Goal: Task Accomplishment & Management: Complete application form

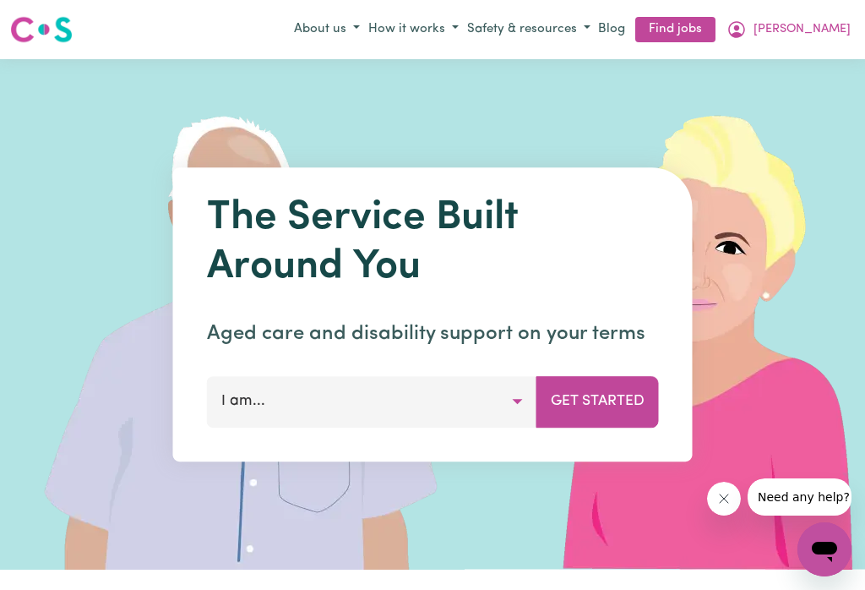
click at [745, 34] on icon "My Account" at bounding box center [736, 29] width 17 height 17
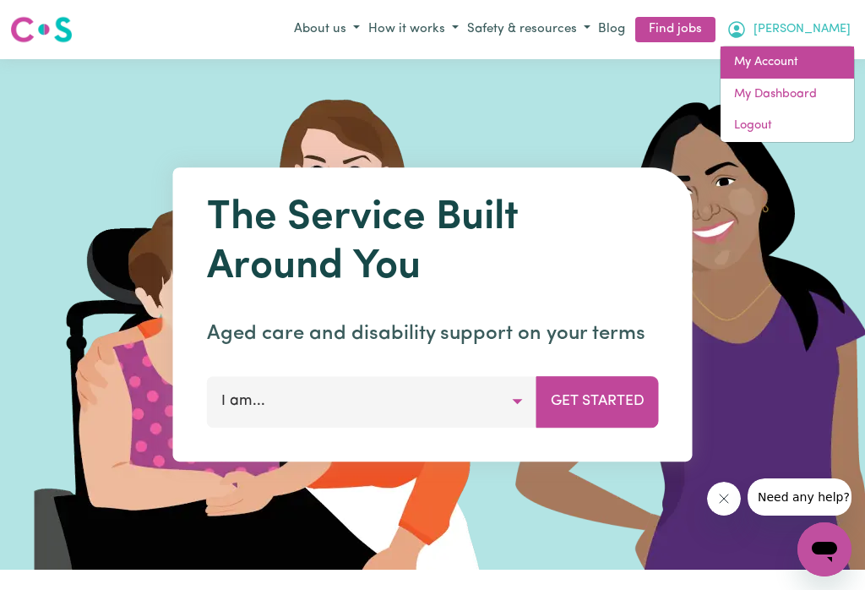
click at [788, 67] on link "My Account" at bounding box center [788, 62] width 134 height 32
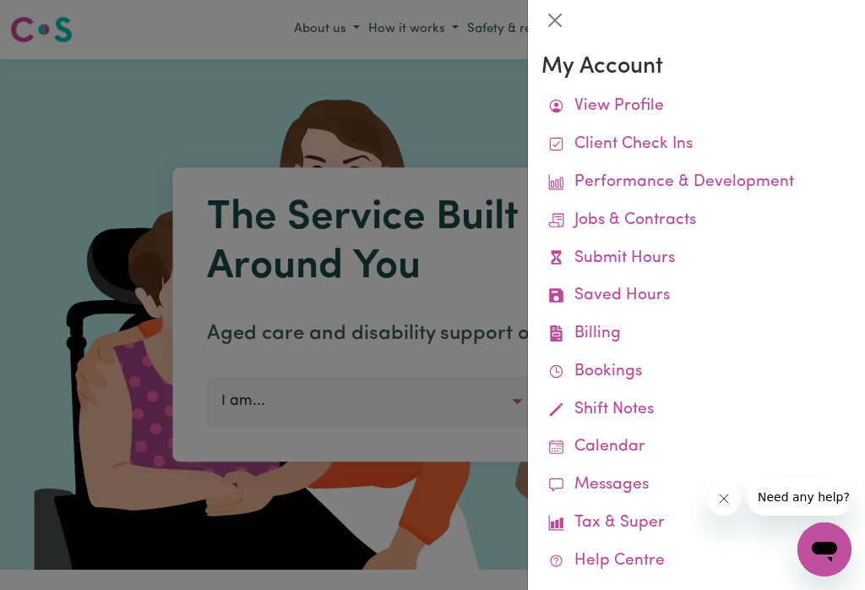
click at [646, 256] on link "Submit Hours" at bounding box center [697, 259] width 310 height 38
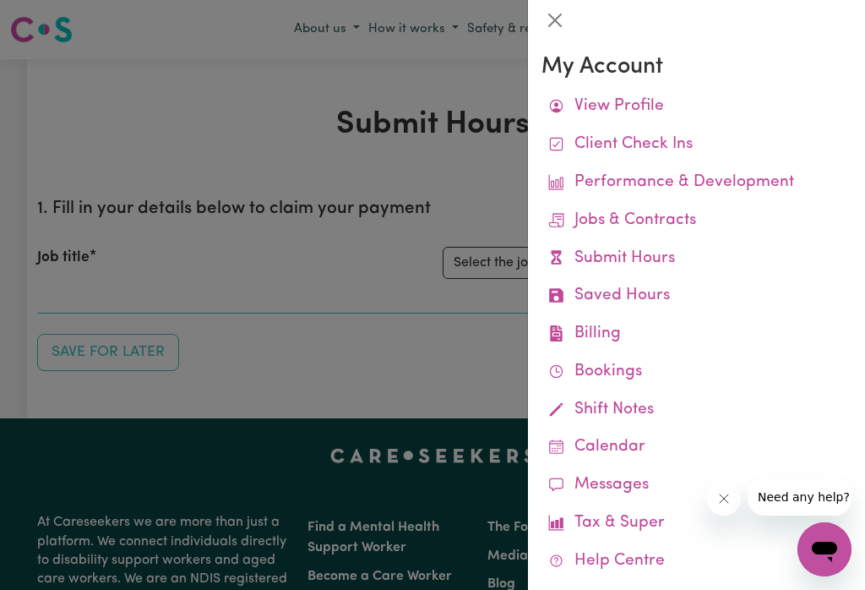
click at [558, 19] on button "Close" at bounding box center [555, 20] width 27 height 27
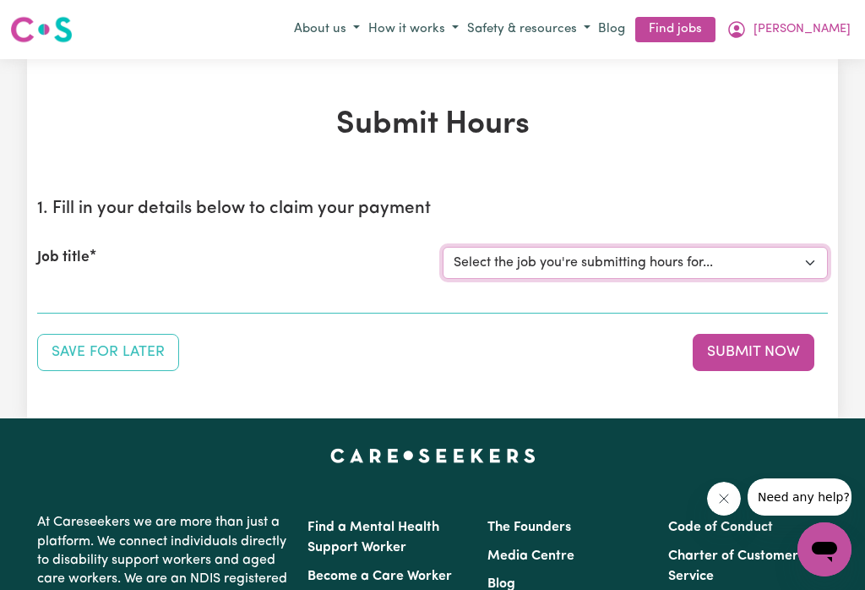
click at [802, 255] on select "Select the job you're submitting hours for... [[PERSON_NAME]] Careworker for [D…" at bounding box center [635, 263] width 385 height 32
select select "12584"
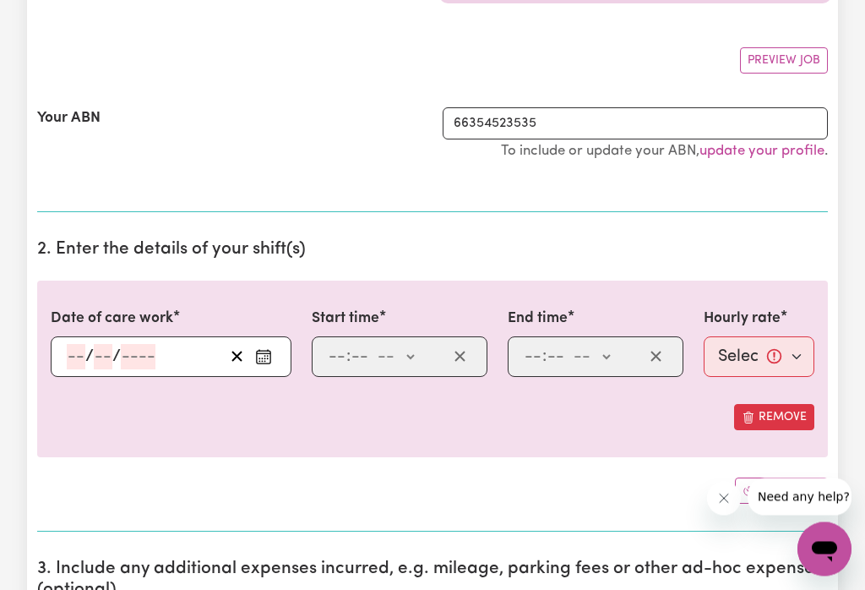
scroll to position [284, 0]
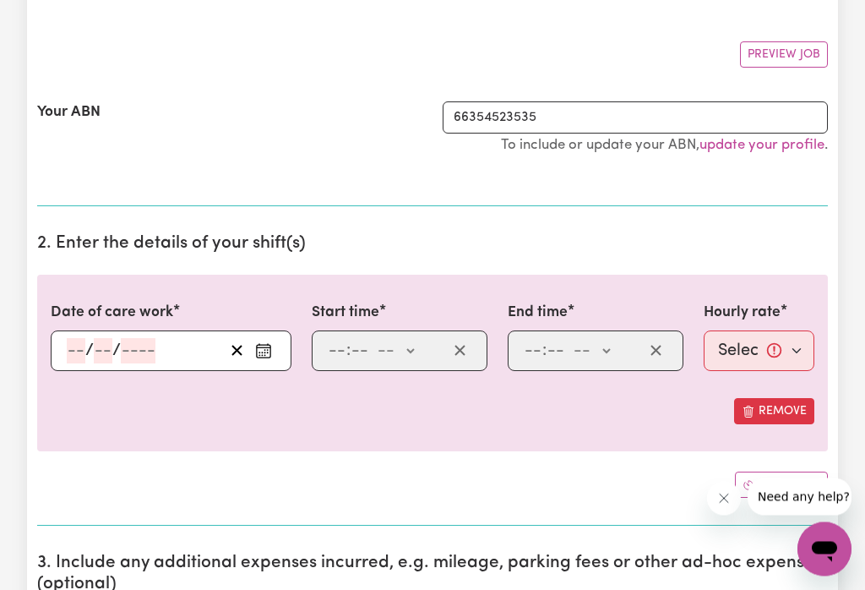
click at [270, 343] on icon "Enter the date of care work" at bounding box center [263, 351] width 17 height 17
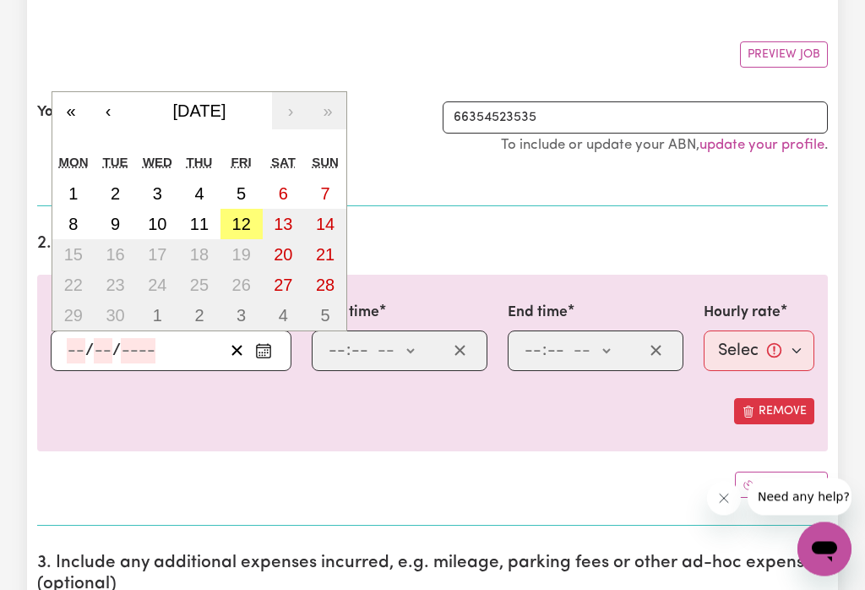
scroll to position [285, 0]
click at [245, 221] on abbr "12" at bounding box center [241, 224] width 19 height 19
type input "[DATE]"
type input "12"
type input "9"
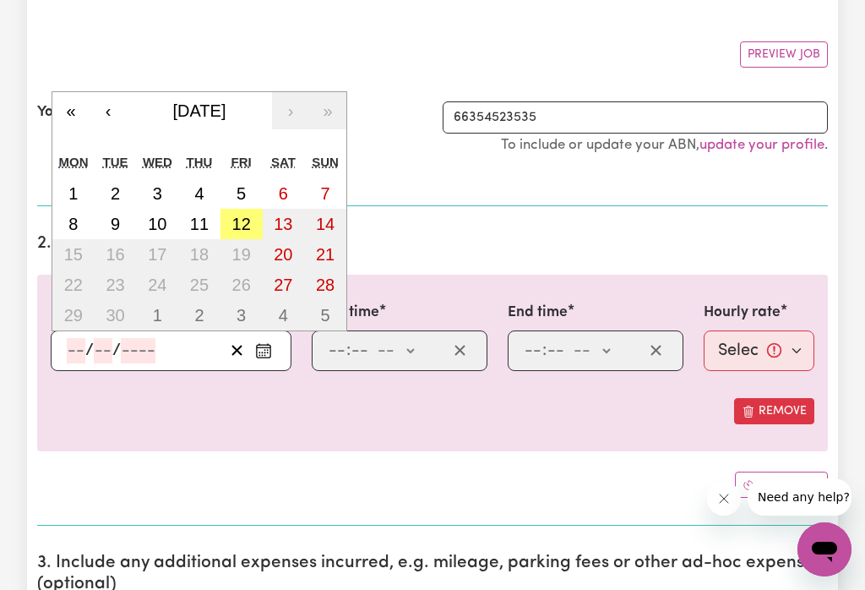
type input "2025"
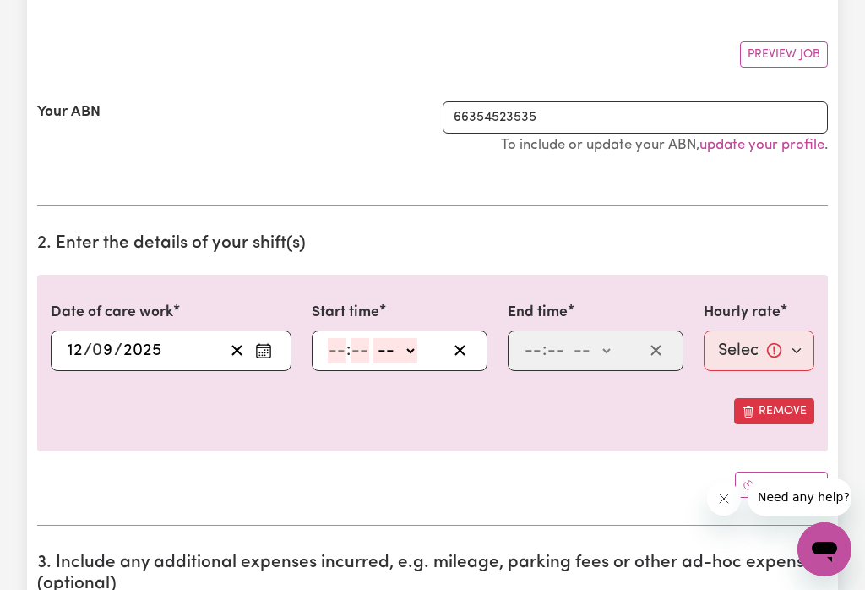
click at [417, 349] on select "-- am pm" at bounding box center [396, 350] width 44 height 25
select select "am"
click at [340, 338] on input "number" at bounding box center [337, 350] width 19 height 25
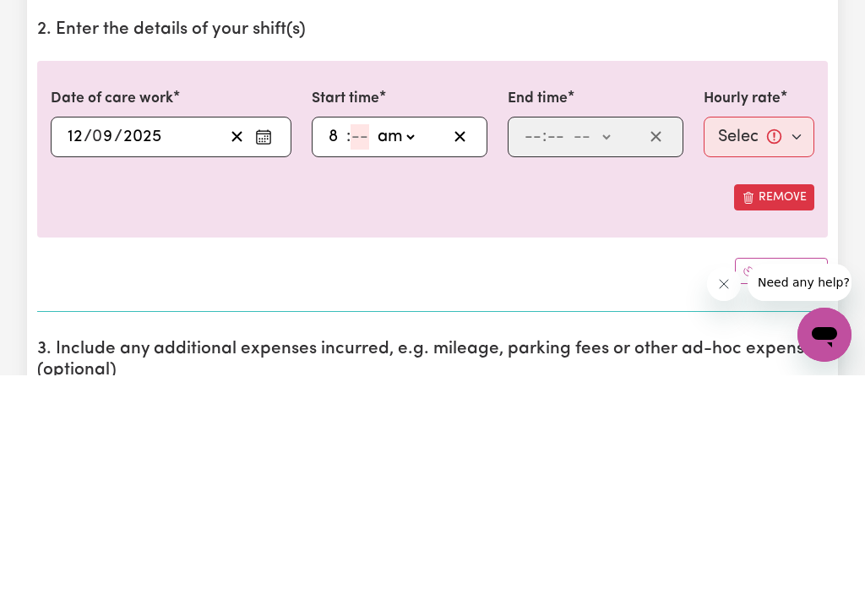
type input "8"
type input "0"
type input "08:00"
type input "0"
click at [612, 339] on select "-- am pm" at bounding box center [592, 351] width 44 height 25
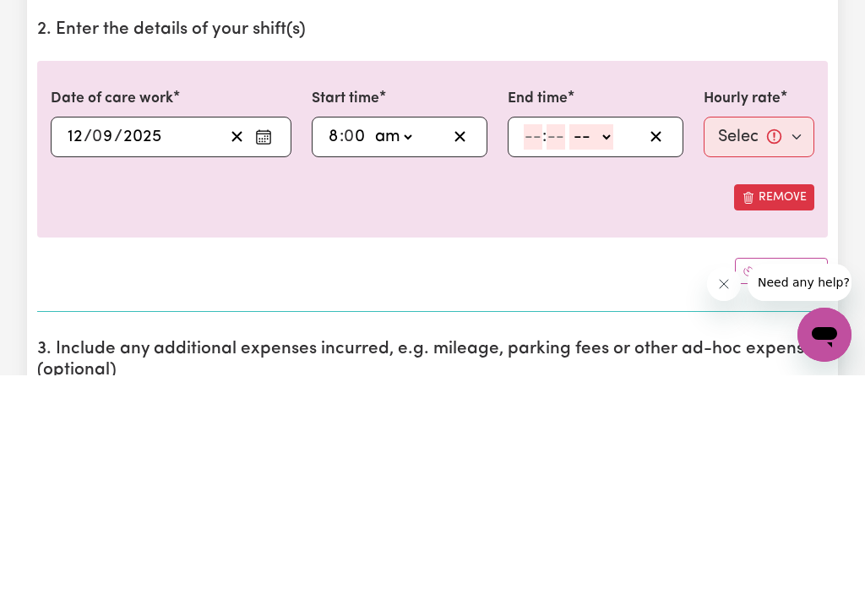
scroll to position [499, 0]
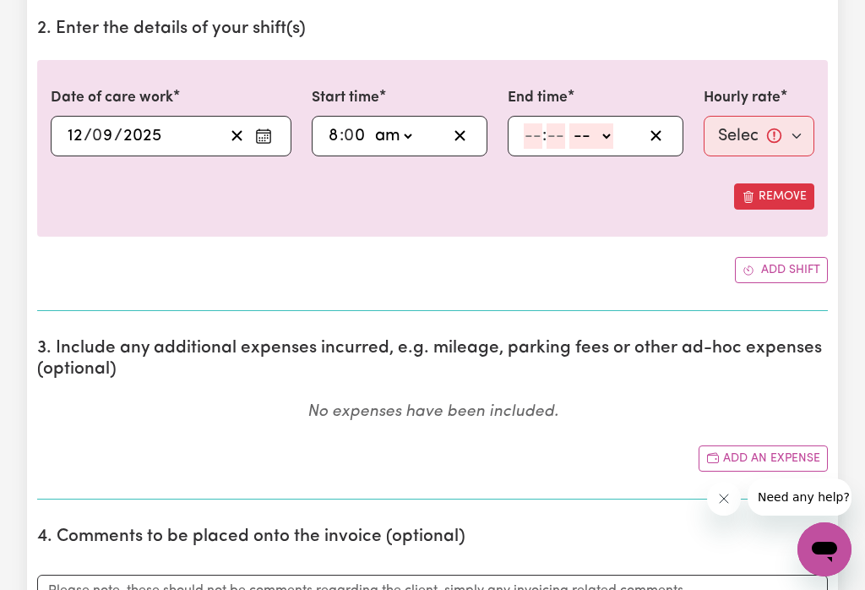
select select "am"
click at [527, 137] on input "number" at bounding box center [533, 135] width 19 height 25
type input "9"
type input "0"
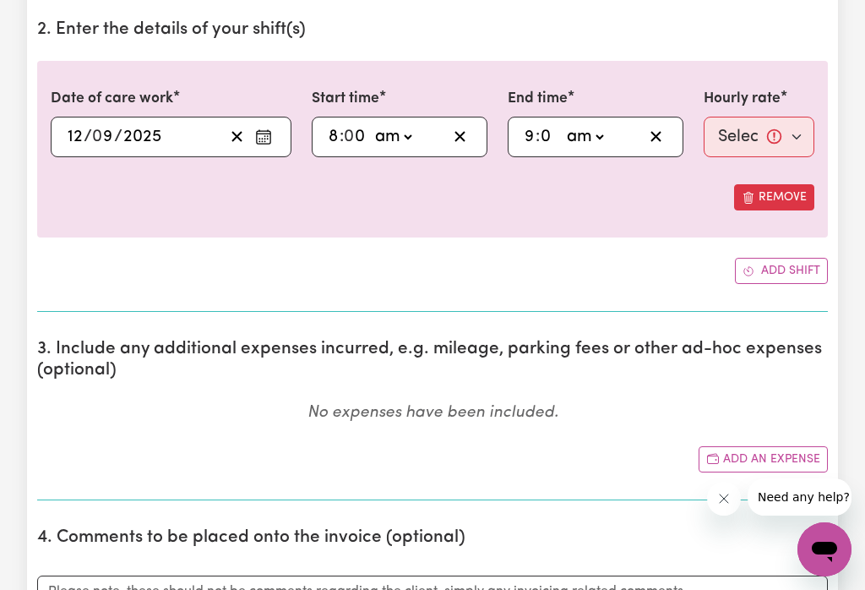
type input "09:00"
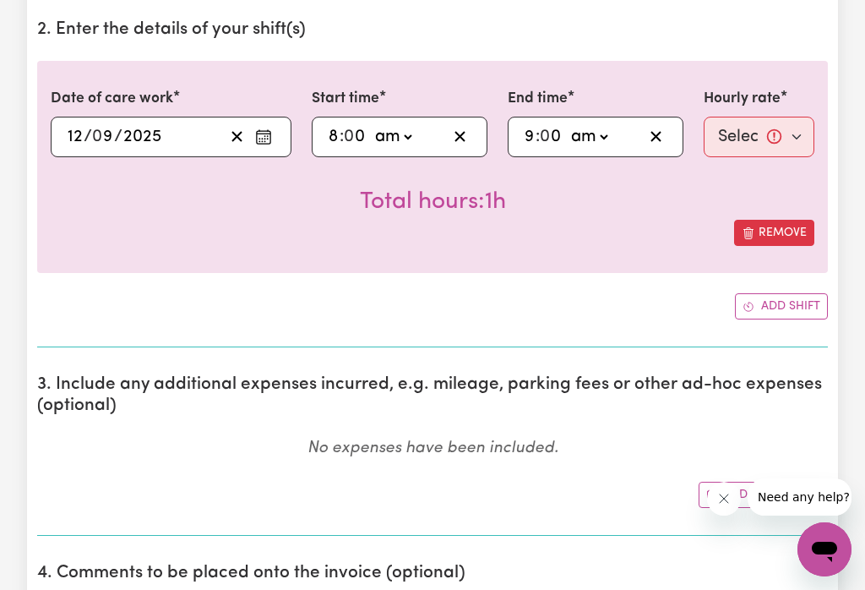
type input "0"
click at [777, 134] on select "Select rate... $52.87 (Weekday) $74.28 ([DATE]) $85.00 (Public Holiday) $105.00…" at bounding box center [759, 137] width 111 height 41
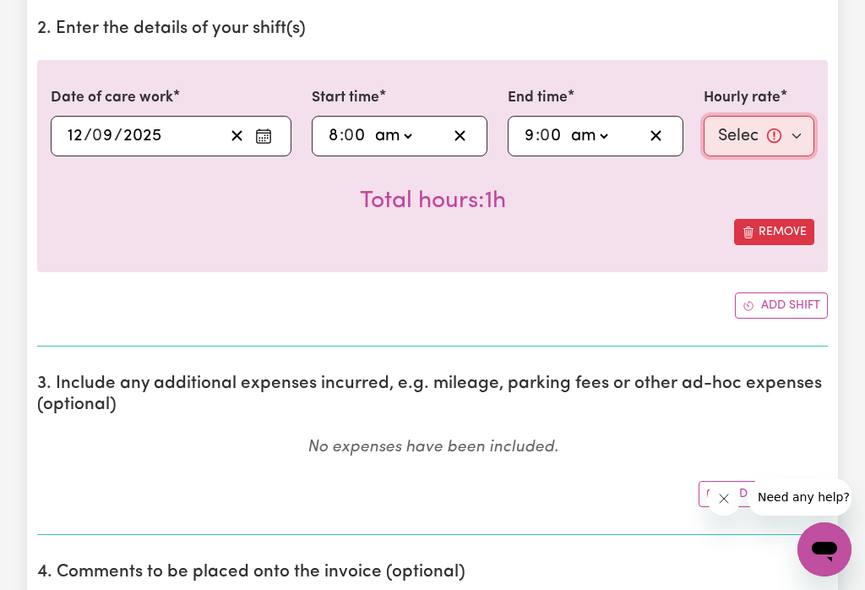
select select "52.87-Weekday"
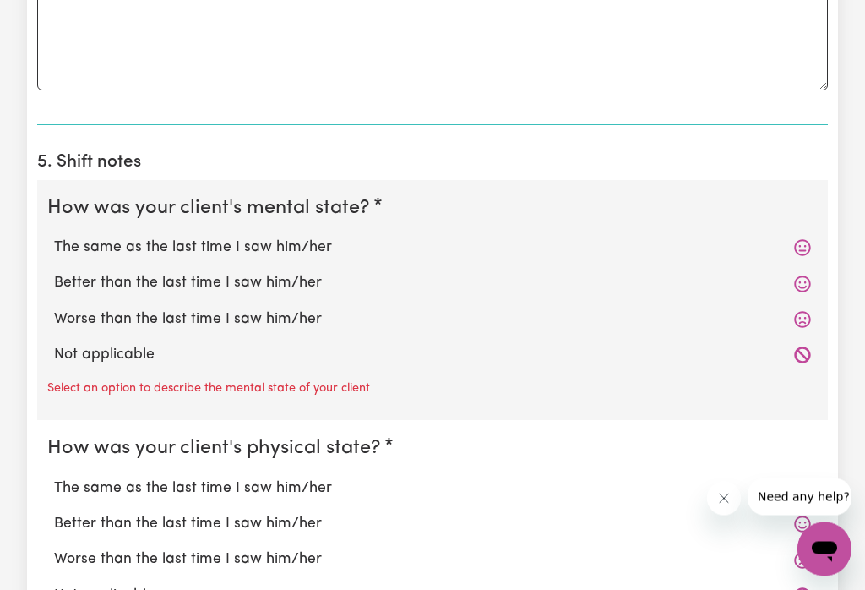
scroll to position [1146, 0]
click at [306, 244] on label "The same as the last time I saw him/her" at bounding box center [432, 248] width 757 height 22
click at [54, 237] on input "The same as the last time I saw him/her" at bounding box center [53, 236] width 1 height 1
radio input "true"
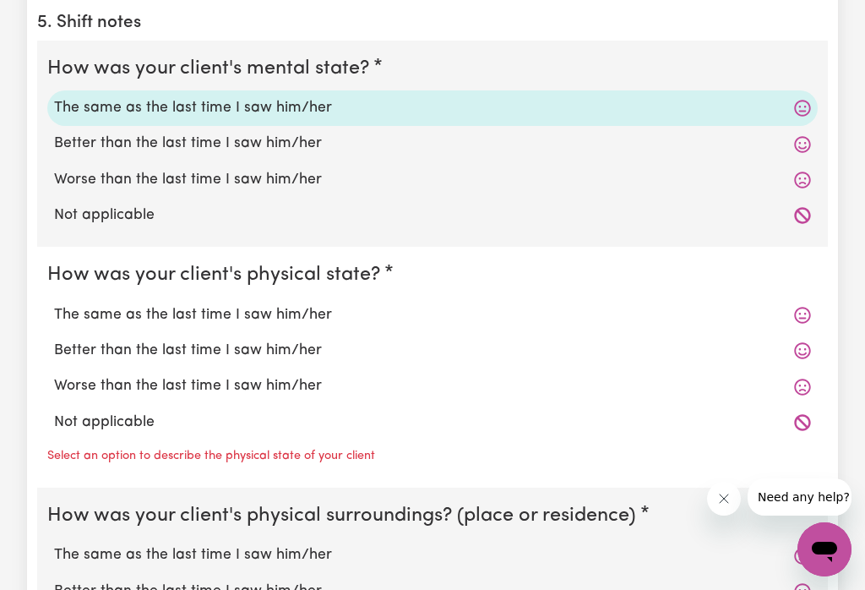
scroll to position [1287, 0]
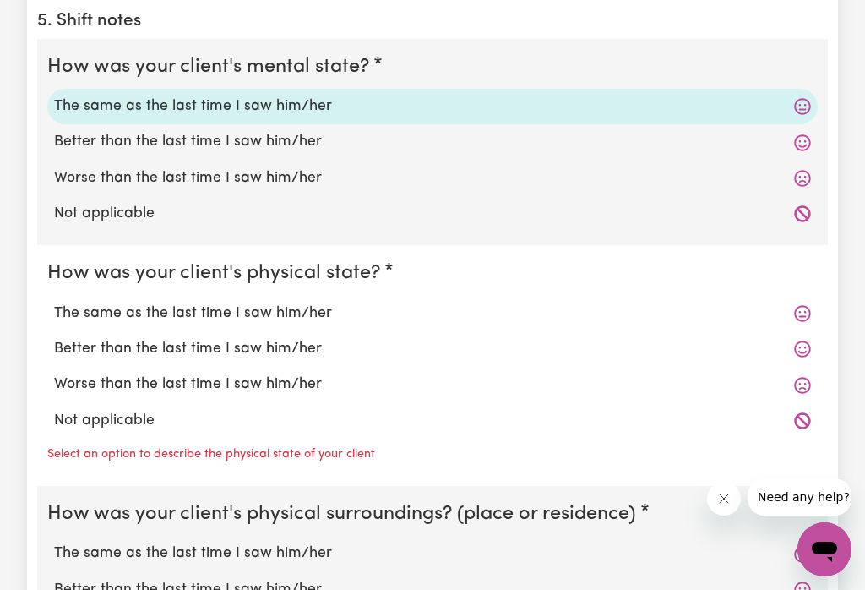
click at [319, 314] on label "The same as the last time I saw him/her" at bounding box center [432, 314] width 757 height 22
click at [54, 303] on input "The same as the last time I saw him/her" at bounding box center [53, 302] width 1 height 1
radio input "true"
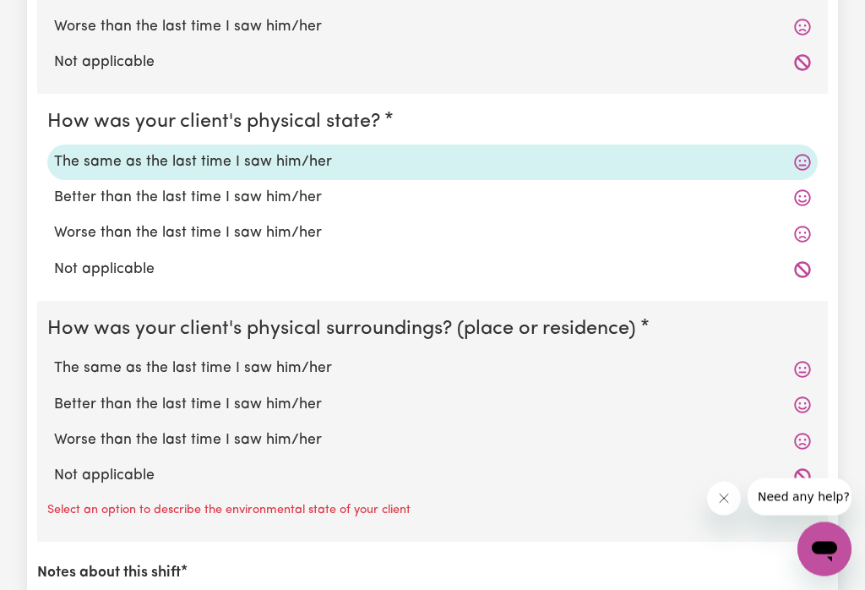
scroll to position [1441, 0]
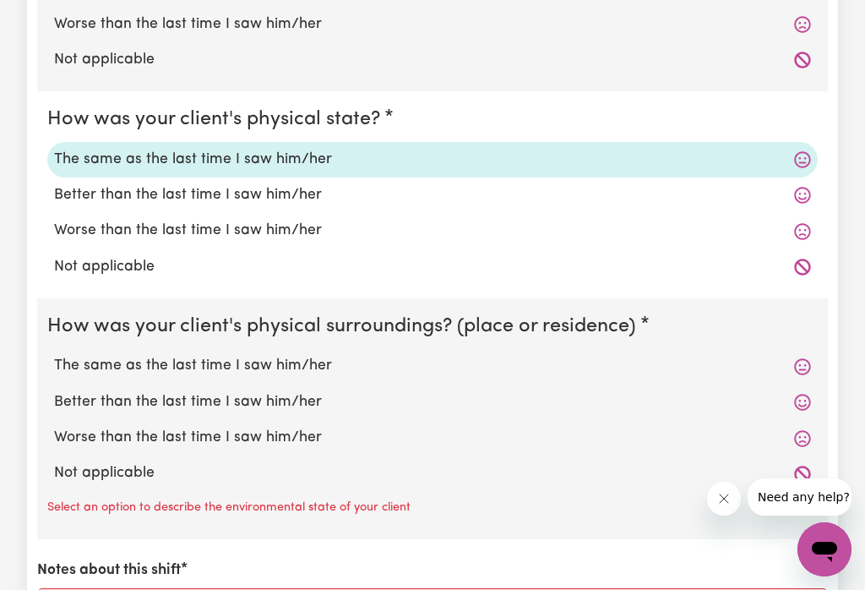
click at [317, 364] on label "The same as the last time I saw him/her" at bounding box center [432, 366] width 757 height 22
click at [54, 355] on input "The same as the last time I saw him/her" at bounding box center [53, 354] width 1 height 1
radio input "true"
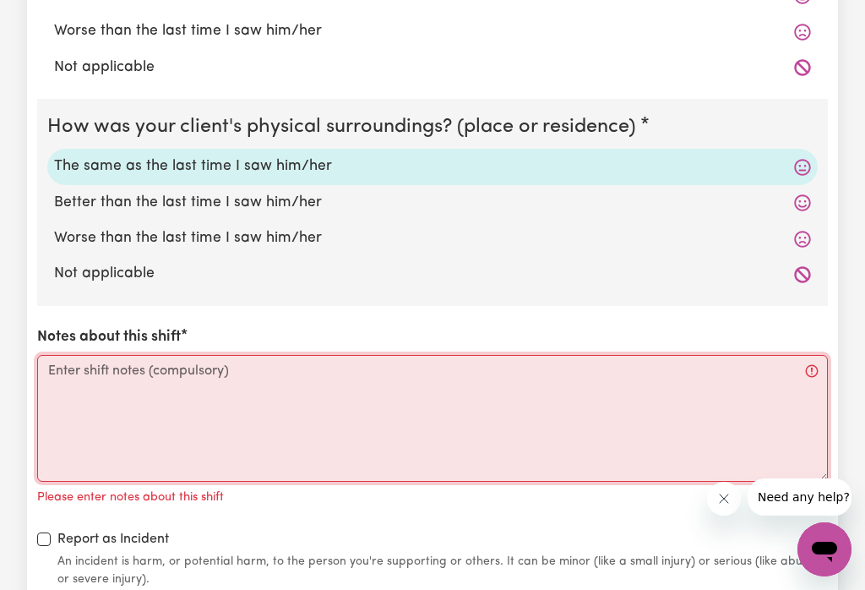
click at [176, 382] on textarea "Notes about this shift" at bounding box center [432, 418] width 791 height 127
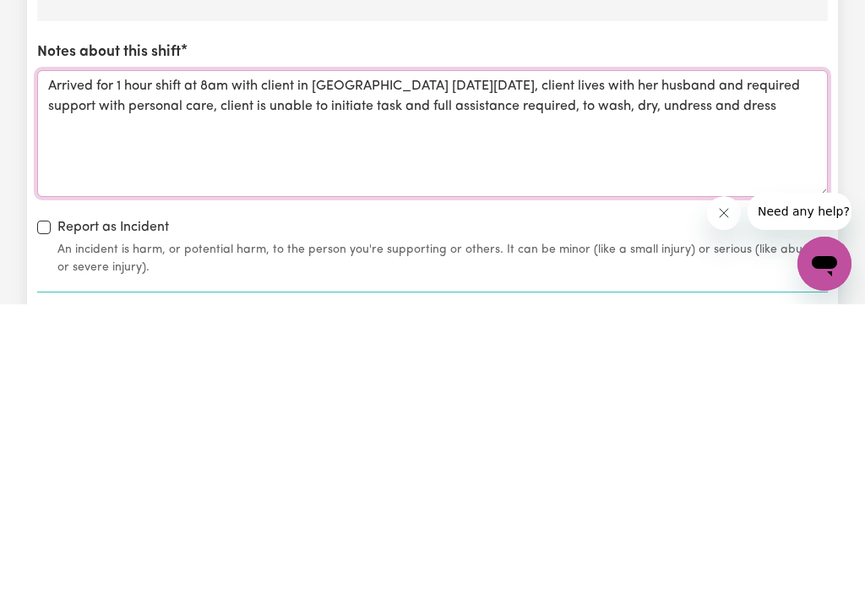
click at [810, 356] on textarea "Arrived for 1 hour shift at 8am with client in [GEOGRAPHIC_DATA] [DATE][DATE], …" at bounding box center [432, 419] width 791 height 127
click at [56, 356] on textarea "Arrived for 1 hour shift at 8am with client in [GEOGRAPHIC_DATA] [DATE][DATE], …" at bounding box center [432, 419] width 791 height 127
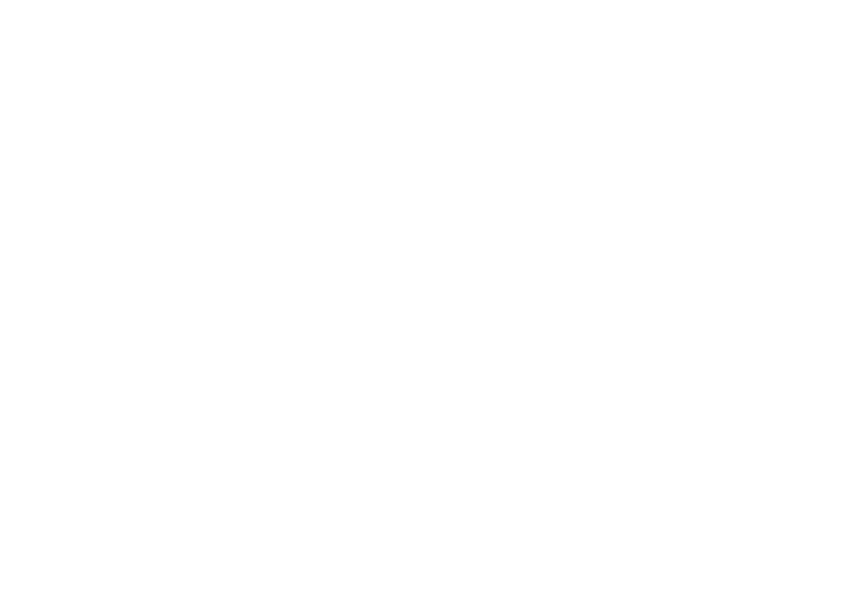
scroll to position [138, 0]
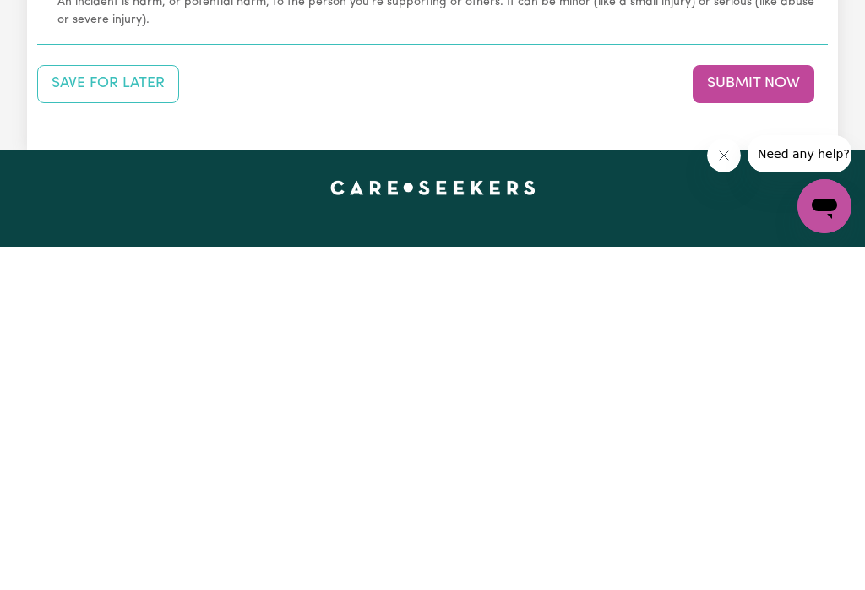
type textarea "Arrived for 1 hour shift at 8am with client in [GEOGRAPHIC_DATA] [DATE][DATE], …"
click at [736, 408] on button "Submit Now" at bounding box center [754, 426] width 122 height 37
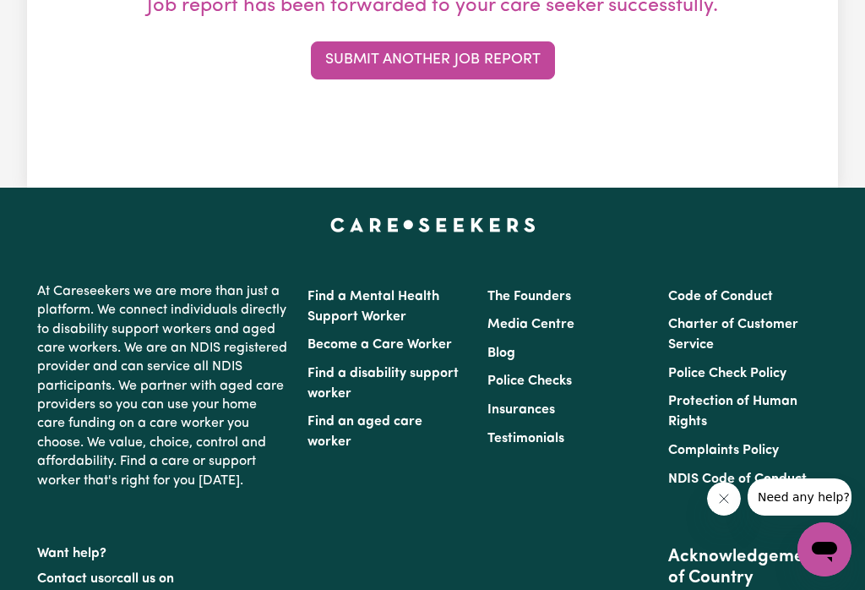
scroll to position [0, 0]
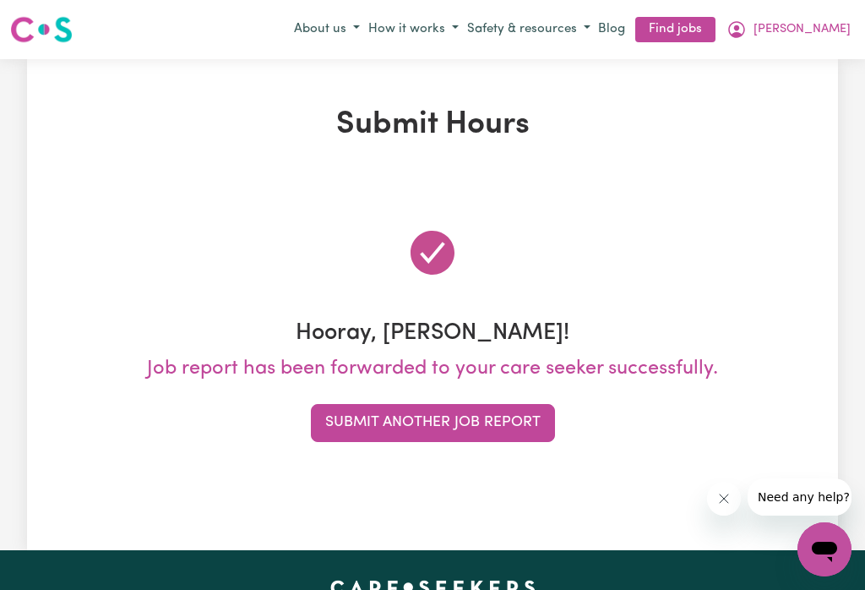
click at [494, 428] on button "Submit Another Job Report" at bounding box center [433, 422] width 244 height 37
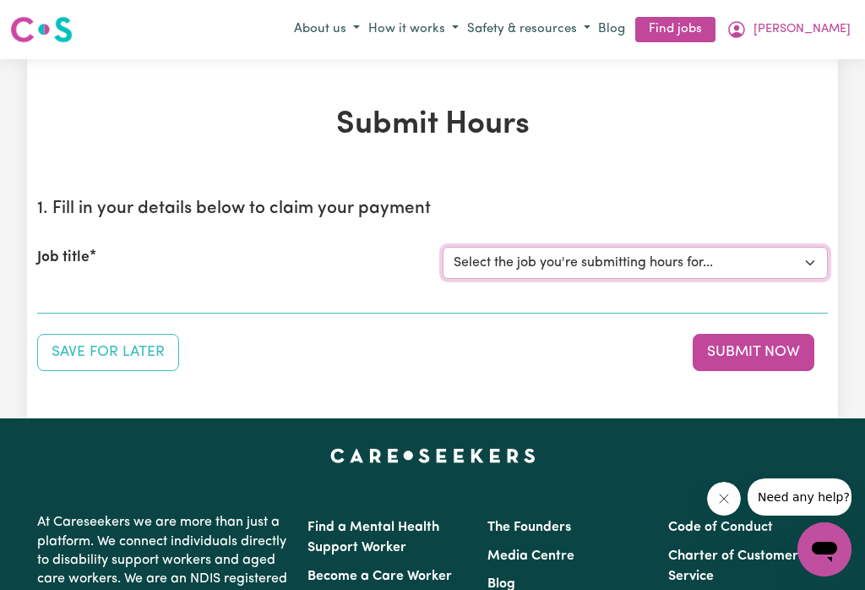
click at [812, 267] on select "Select the job you're submitting hours for... [[PERSON_NAME]] Careworker for [D…" at bounding box center [635, 263] width 385 height 32
select select "12760"
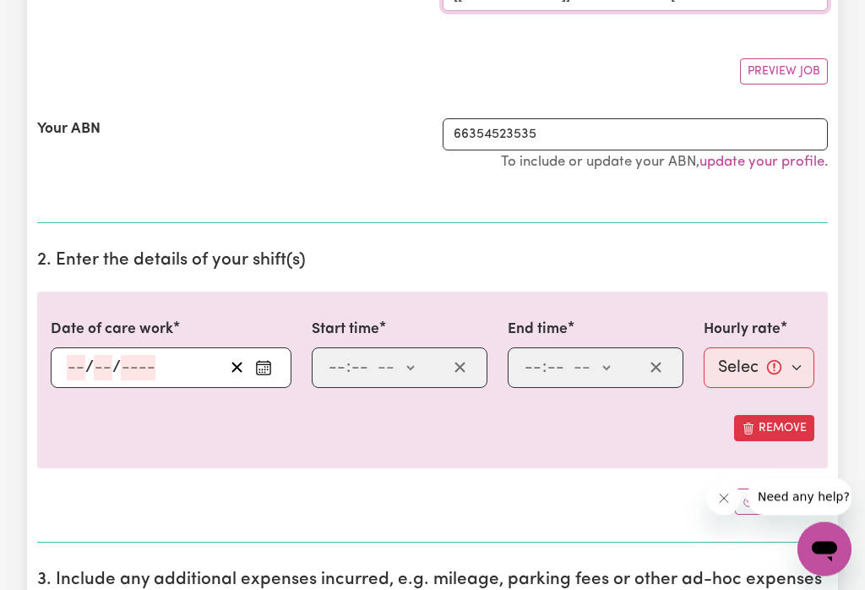
scroll to position [274, 0]
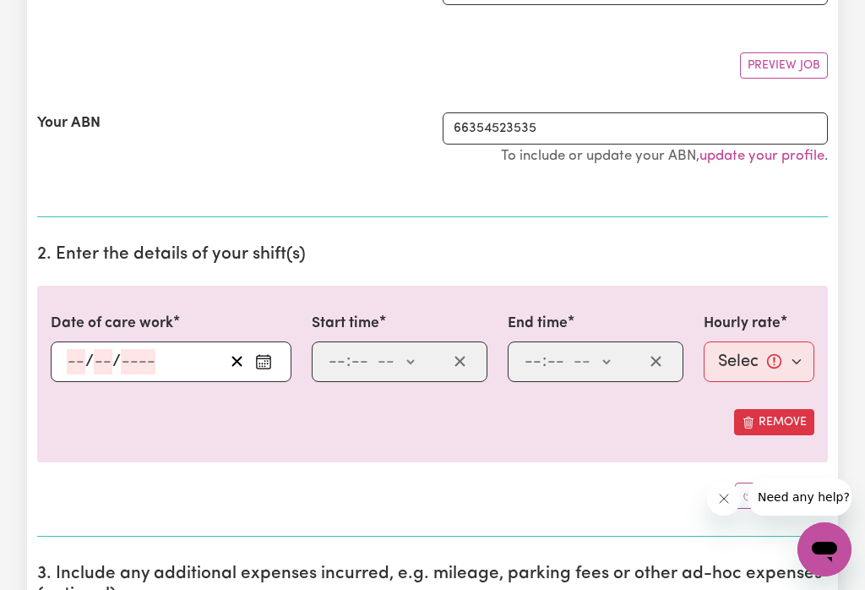
click at [270, 368] on rect "Enter the date of care work" at bounding box center [264, 362] width 14 height 13
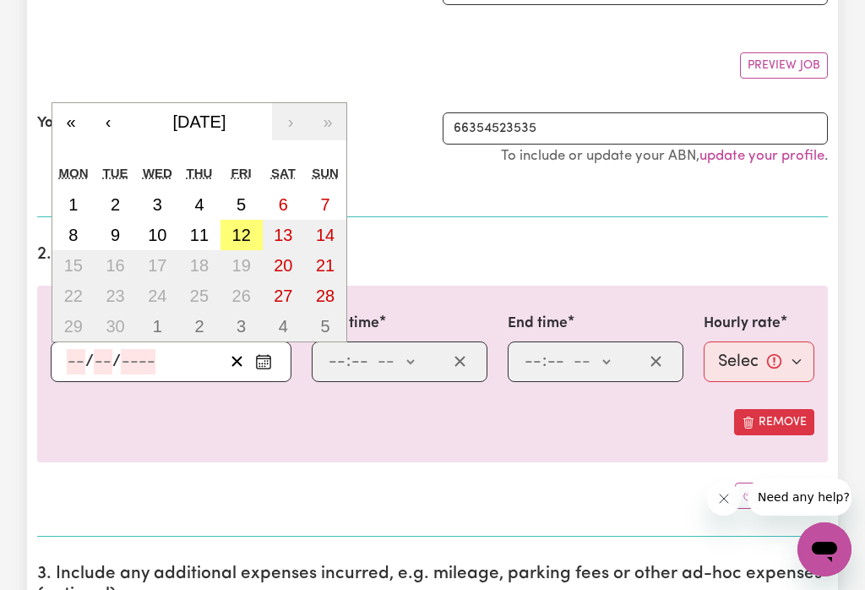
click at [243, 237] on abbr "12" at bounding box center [241, 235] width 19 height 19
type input "[DATE]"
type input "12"
type input "9"
type input "2025"
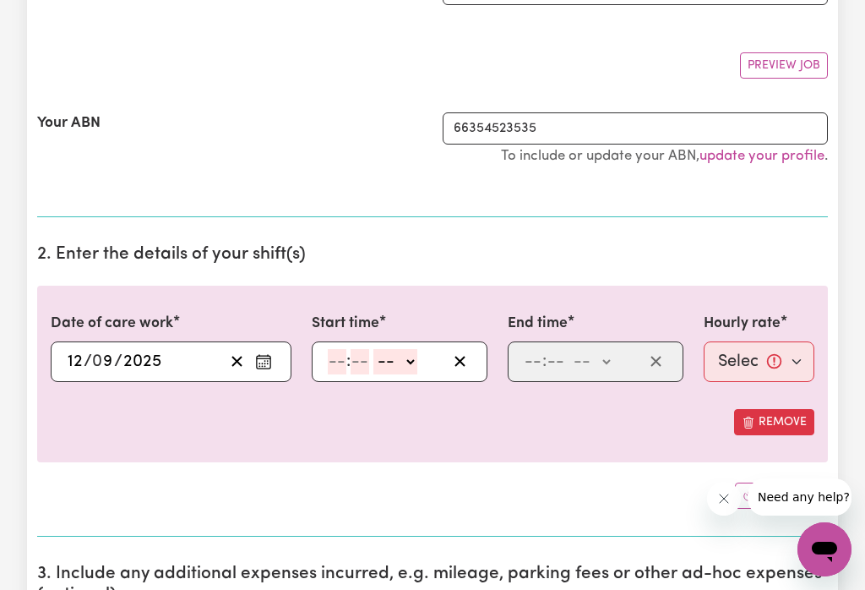
click at [417, 369] on select "-- am pm" at bounding box center [396, 361] width 44 height 25
select select "am"
click at [346, 363] on input "number" at bounding box center [337, 361] width 19 height 25
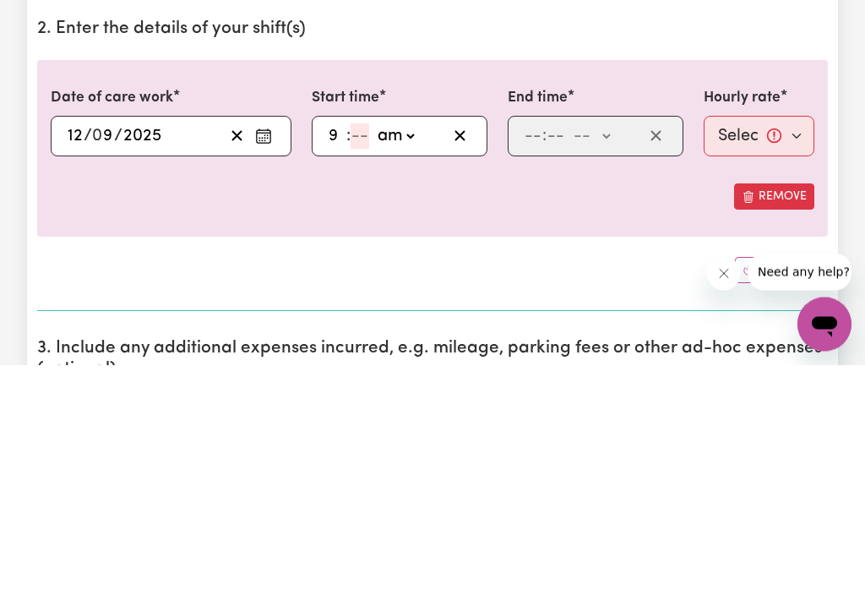
type input "9"
type input "1"
type input "09:01"
type input "15"
type input "09:15"
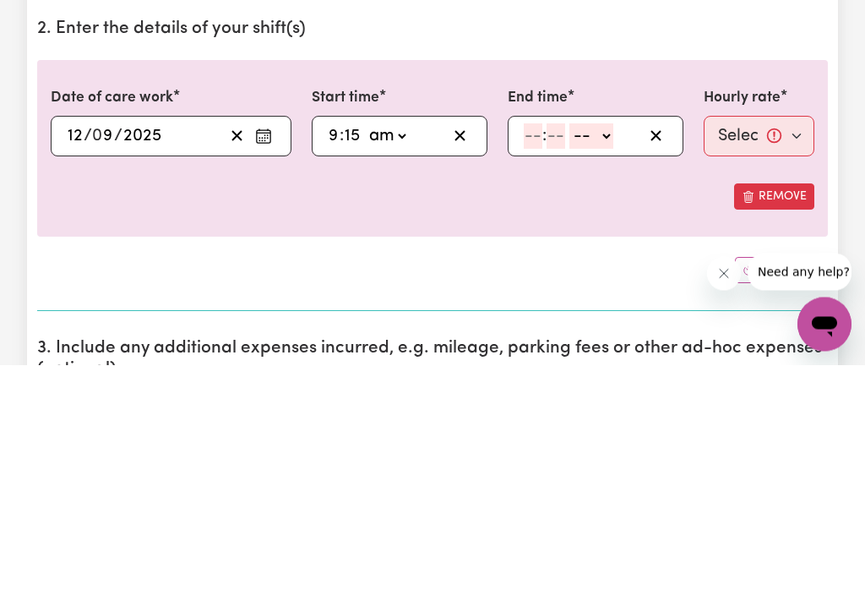
type input "15"
click at [614, 349] on select "-- am pm" at bounding box center [592, 361] width 44 height 25
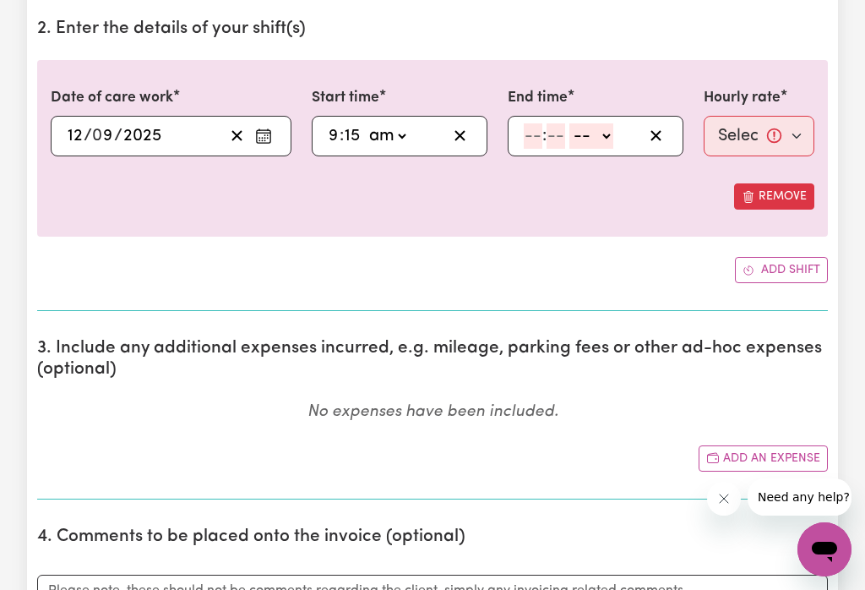
select select "am"
click at [537, 137] on input "number" at bounding box center [533, 135] width 19 height 25
click at [358, 133] on input "15" at bounding box center [352, 136] width 17 height 25
type input "3"
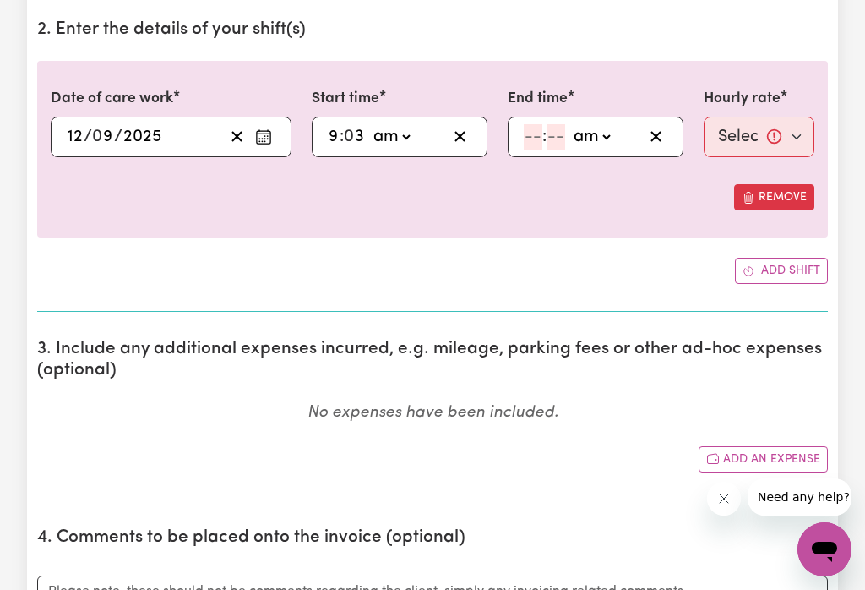
type input "09:03"
type input "30"
type input "09:30"
type input "30"
click at [586, 134] on select "am pm" at bounding box center [592, 136] width 44 height 25
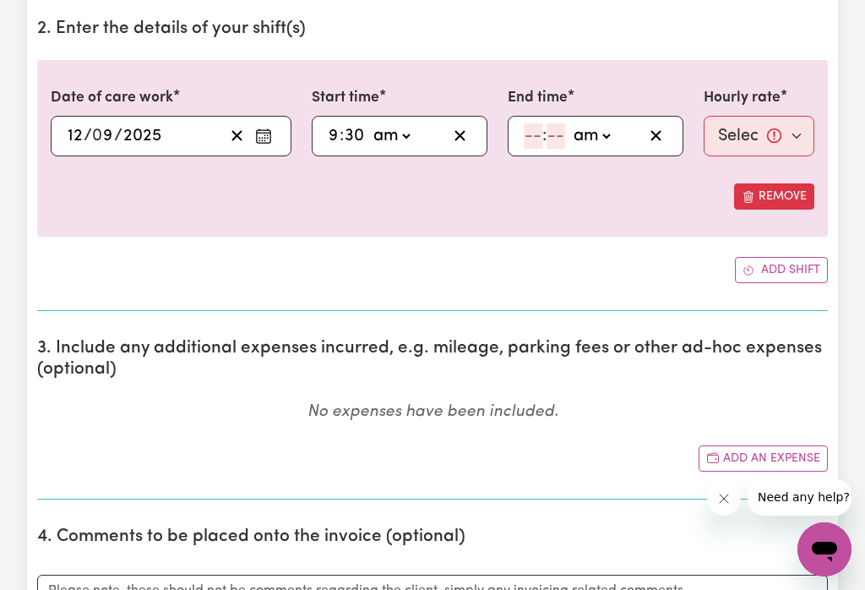
click at [532, 134] on input "number" at bounding box center [533, 135] width 19 height 25
type input "10"
type input "3"
type input "10:03"
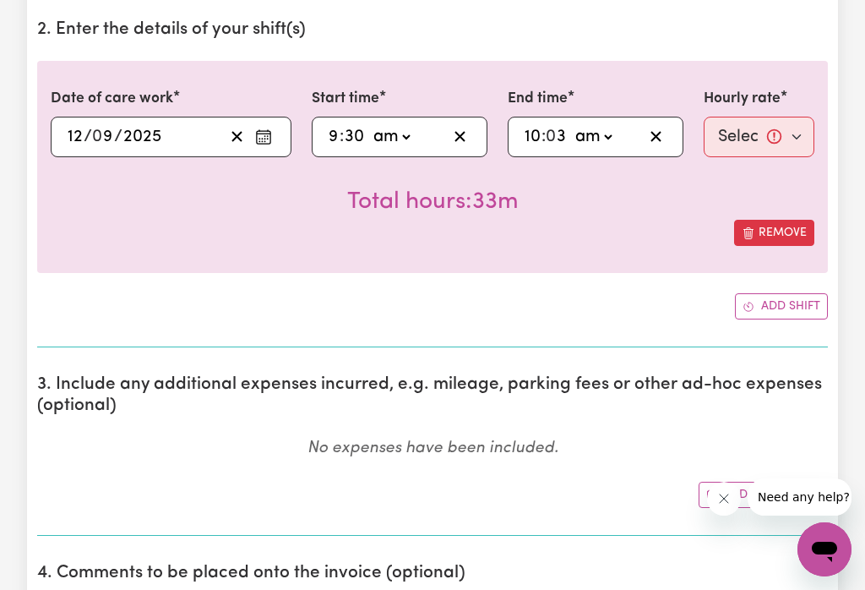
type input "30"
type input "10:30"
type input "30"
click at [768, 144] on select "Select rate... $74.28 (Weekday)" at bounding box center [759, 137] width 111 height 41
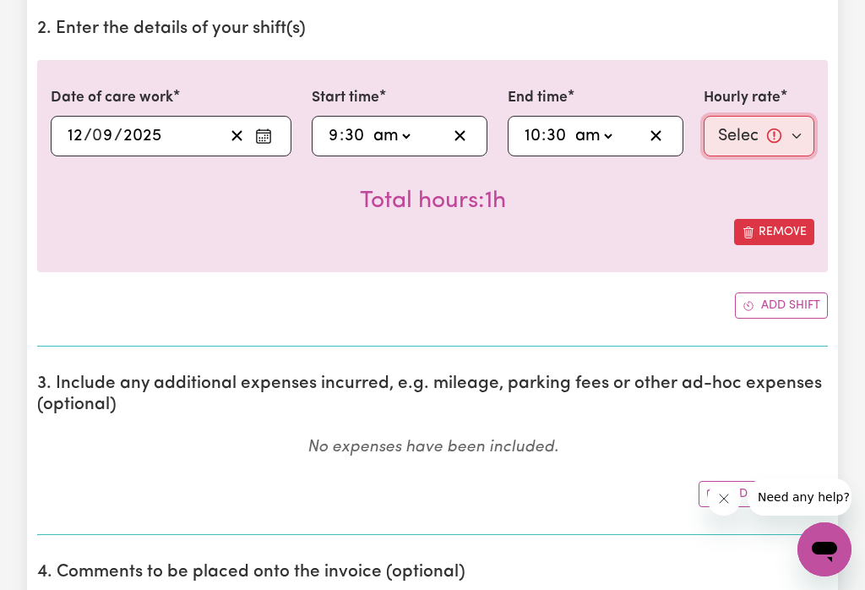
select select "74.28-Weekday"
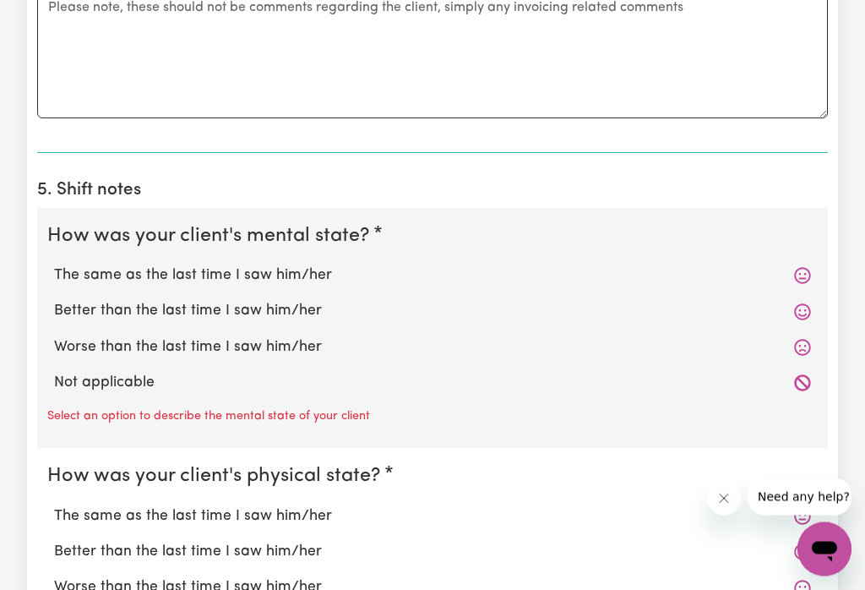
scroll to position [1118, 0]
click at [297, 274] on label "The same as the last time I saw him/her" at bounding box center [432, 276] width 757 height 22
click at [54, 265] on input "The same as the last time I saw him/her" at bounding box center [53, 264] width 1 height 1
radio input "true"
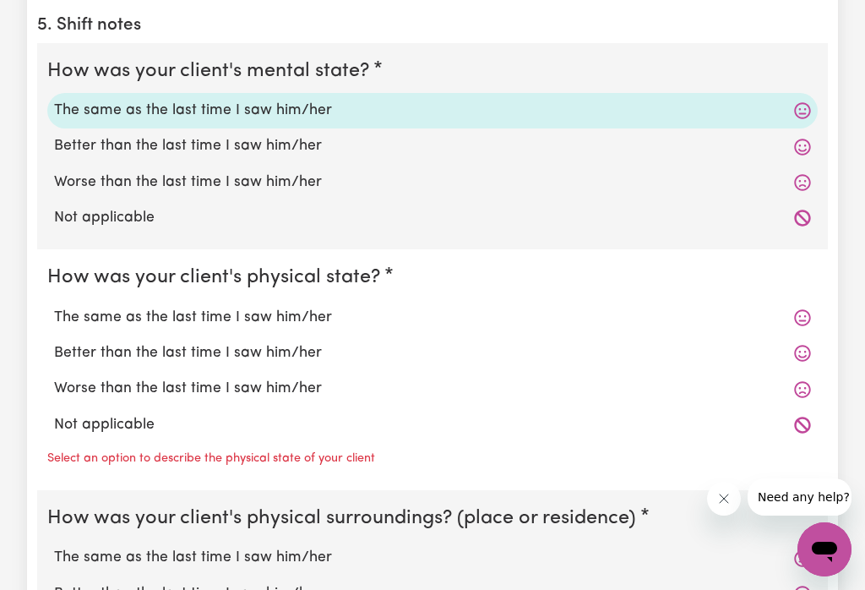
click at [312, 318] on label "The same as the last time I saw him/her" at bounding box center [432, 318] width 757 height 22
click at [54, 307] on input "The same as the last time I saw him/her" at bounding box center [53, 306] width 1 height 1
radio input "true"
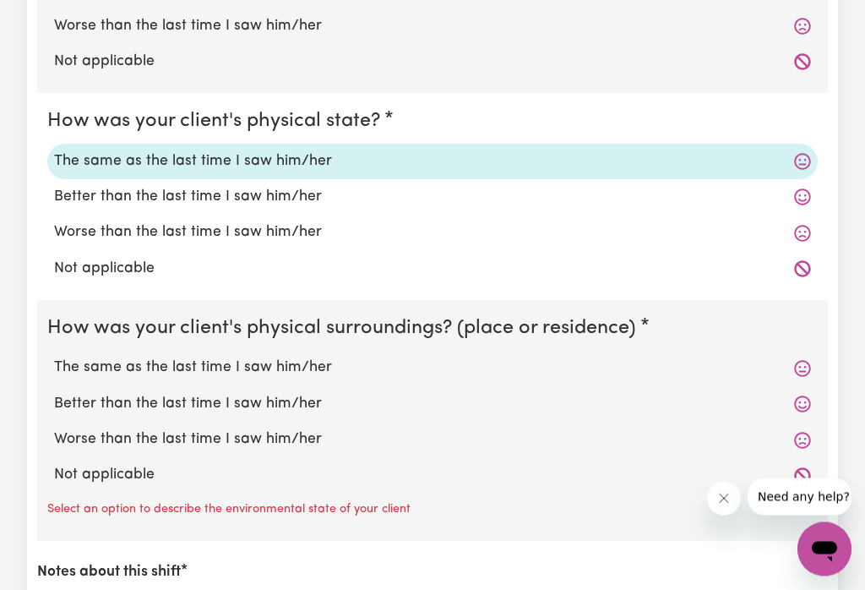
scroll to position [1439, 0]
click at [314, 363] on label "The same as the last time I saw him/her" at bounding box center [432, 368] width 757 height 22
click at [54, 357] on input "The same as the last time I saw him/her" at bounding box center [53, 356] width 1 height 1
radio input "true"
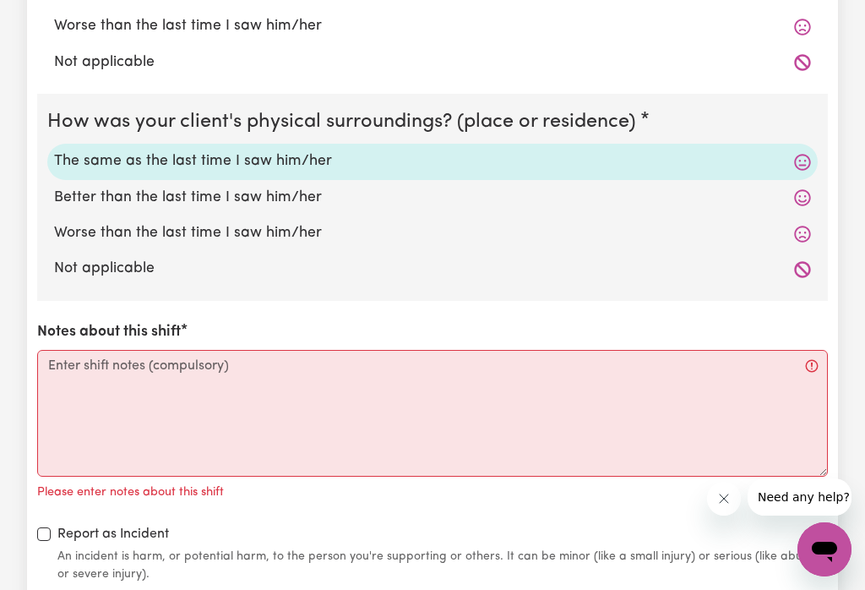
scroll to position [1659, 0]
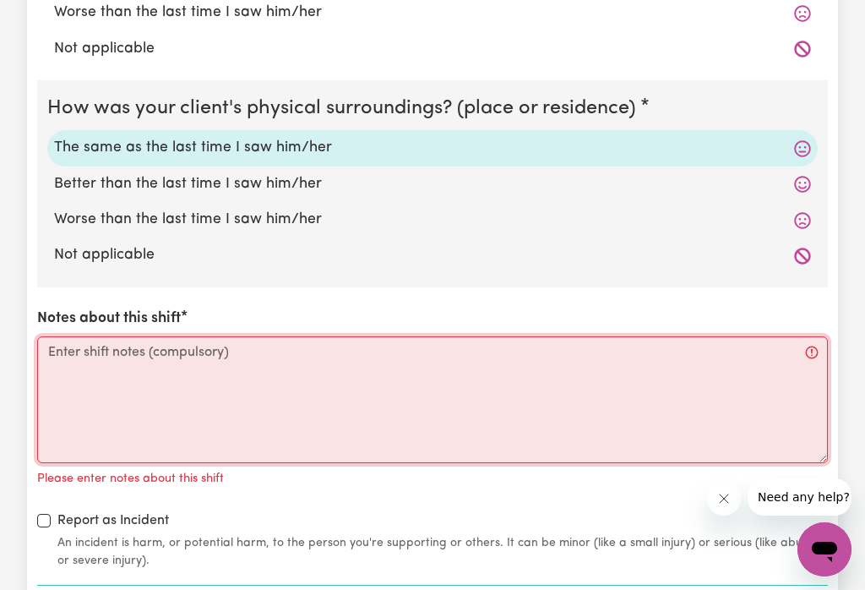
click at [187, 353] on textarea "Notes about this shift" at bounding box center [432, 399] width 791 height 127
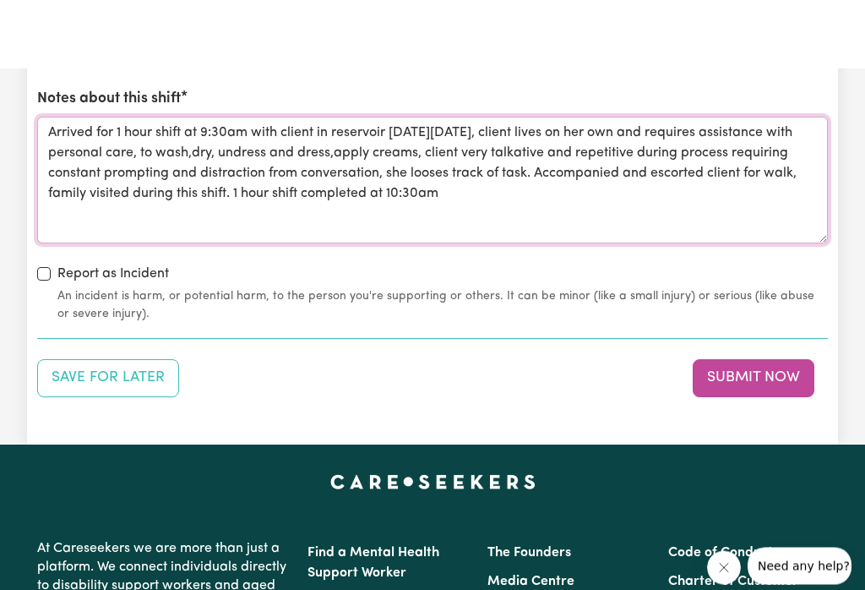
scroll to position [1954, 0]
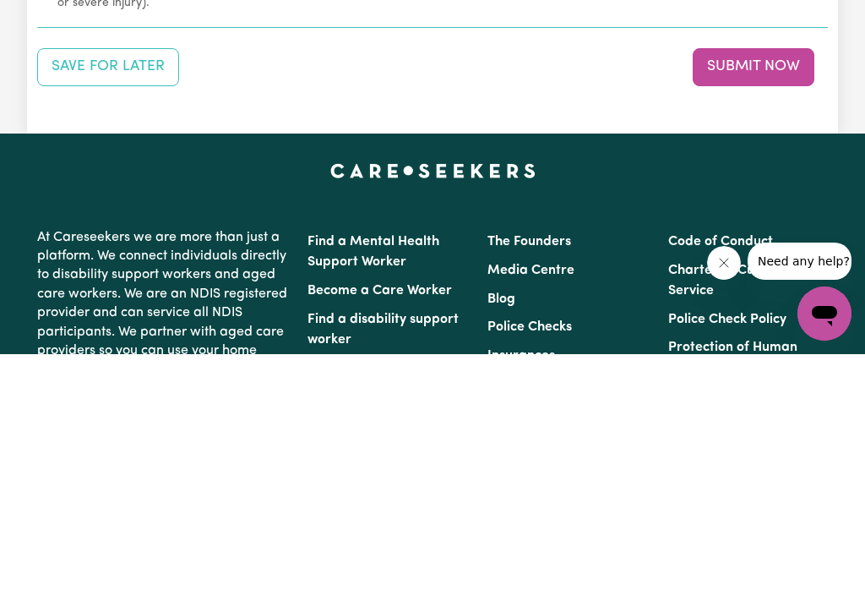
type textarea "Arrived for 1 hour shift at 9:30am with client in reservoir [DATE][DATE], clien…"
click at [746, 284] on button "Submit Now" at bounding box center [754, 302] width 122 height 37
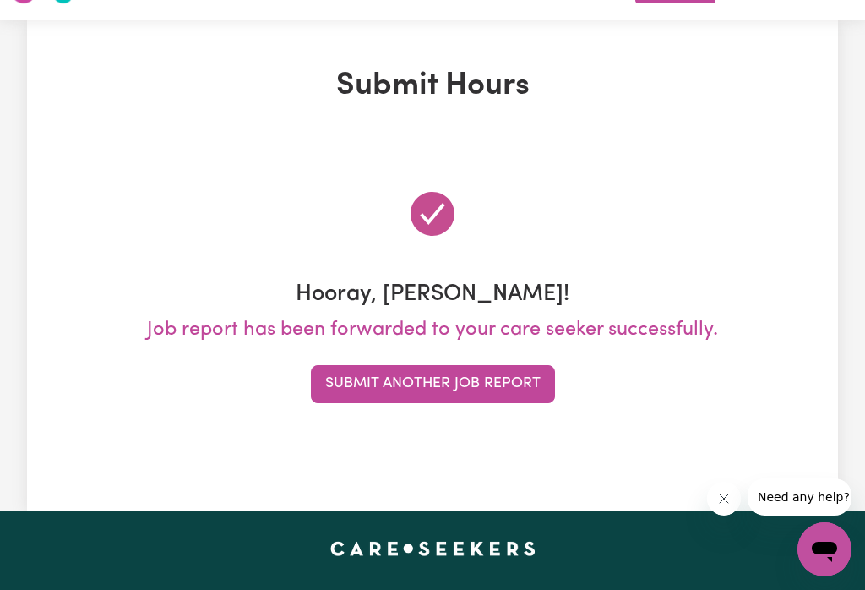
scroll to position [0, 0]
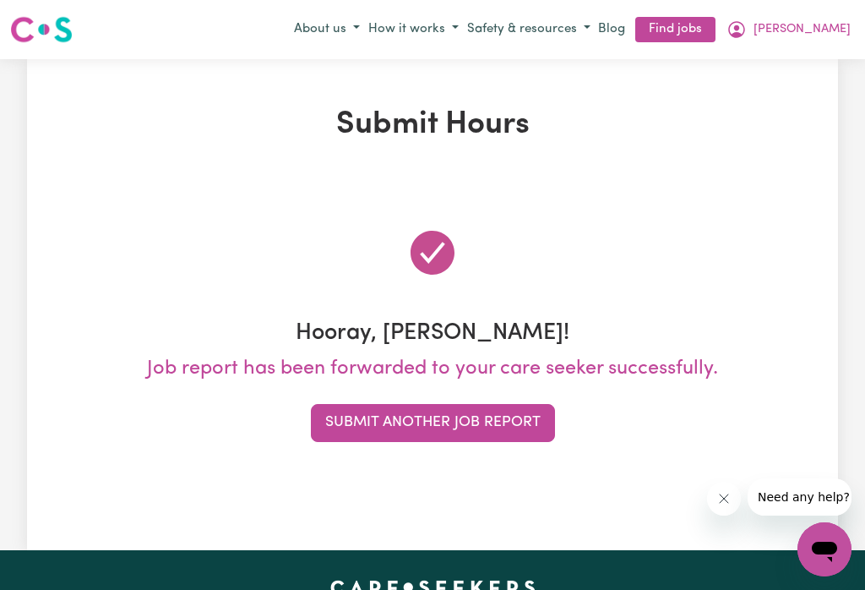
click at [490, 422] on button "Submit Another Job Report" at bounding box center [433, 422] width 244 height 37
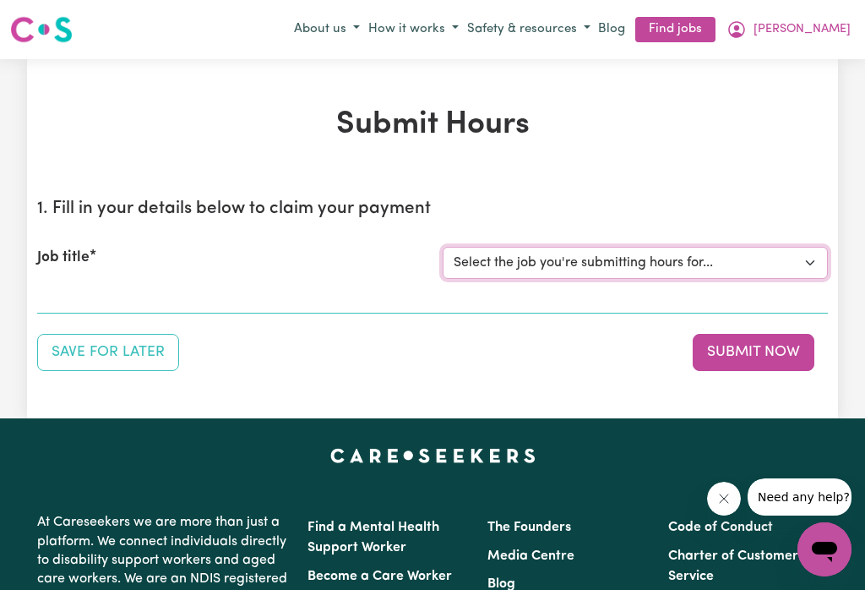
click at [803, 260] on select "Select the job you're submitting hours for... [[PERSON_NAME]] Careworker for [D…" at bounding box center [635, 263] width 385 height 32
select select "9780"
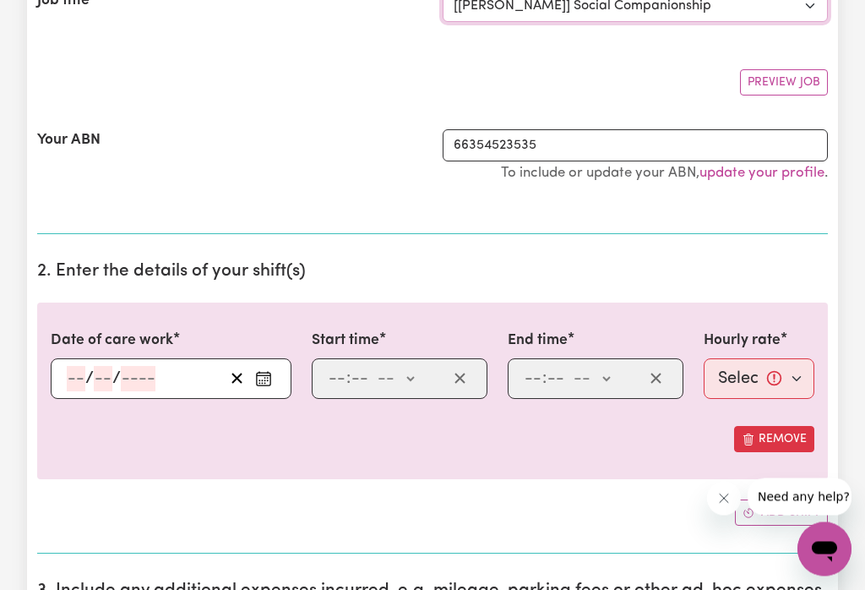
scroll to position [257, 0]
click at [275, 374] on button "Enter the date of care work" at bounding box center [263, 378] width 27 height 25
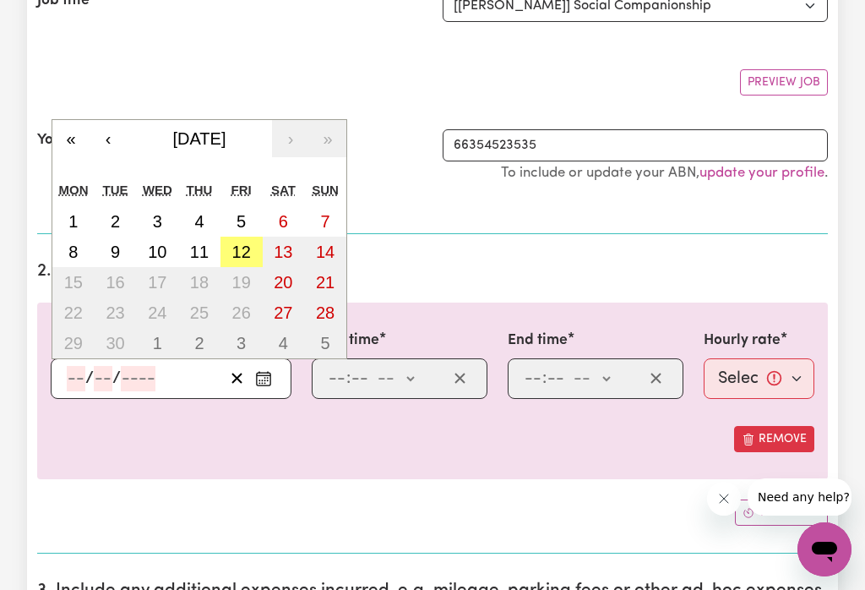
click at [243, 248] on abbr "12" at bounding box center [241, 252] width 19 height 19
type input "[DATE]"
type input "12"
type input "9"
type input "2025"
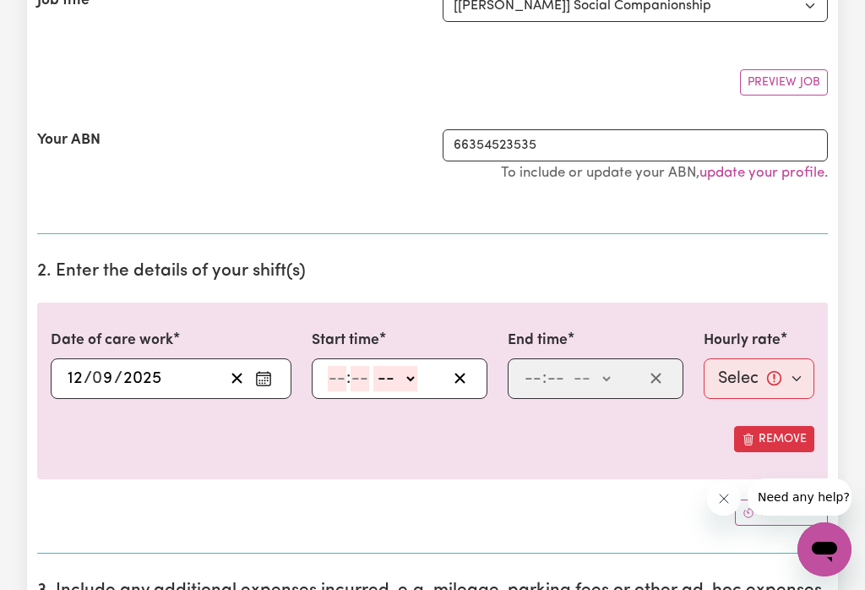
click at [413, 368] on select "-- am pm" at bounding box center [396, 378] width 44 height 25
select select "am"
click at [341, 377] on input "number" at bounding box center [337, 378] width 19 height 25
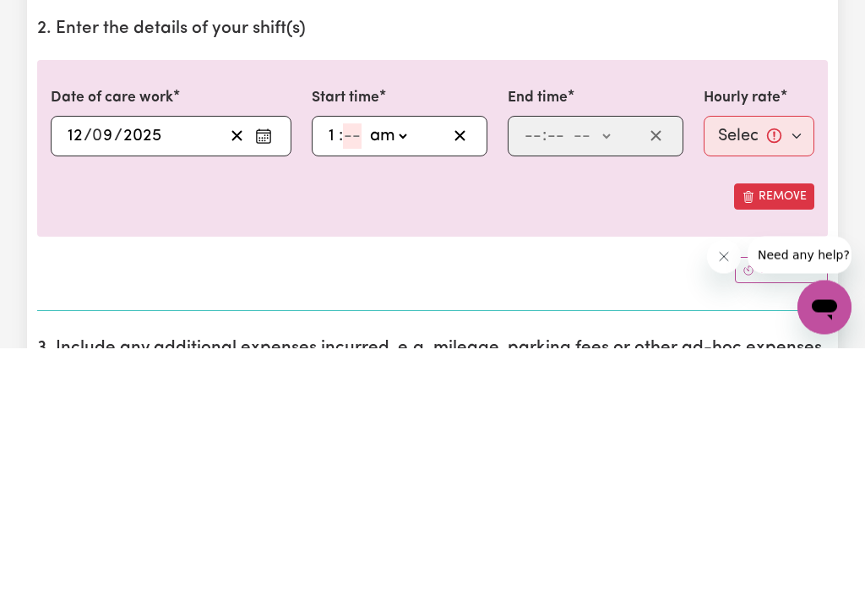
type input "10"
click at [343, 366] on input "10" at bounding box center [337, 378] width 18 height 25
type input "11"
type input "11:00"
type input "0"
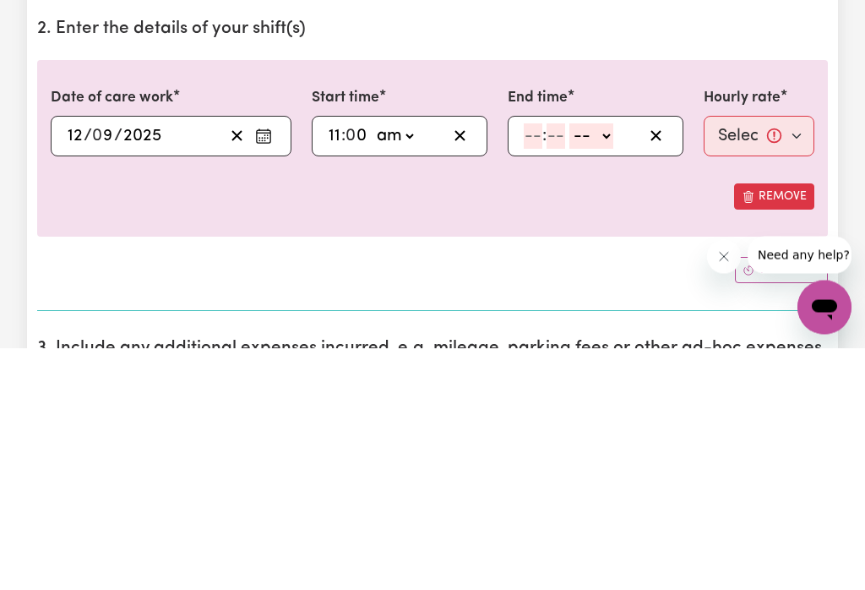
click at [614, 366] on select "-- am pm" at bounding box center [592, 378] width 44 height 25
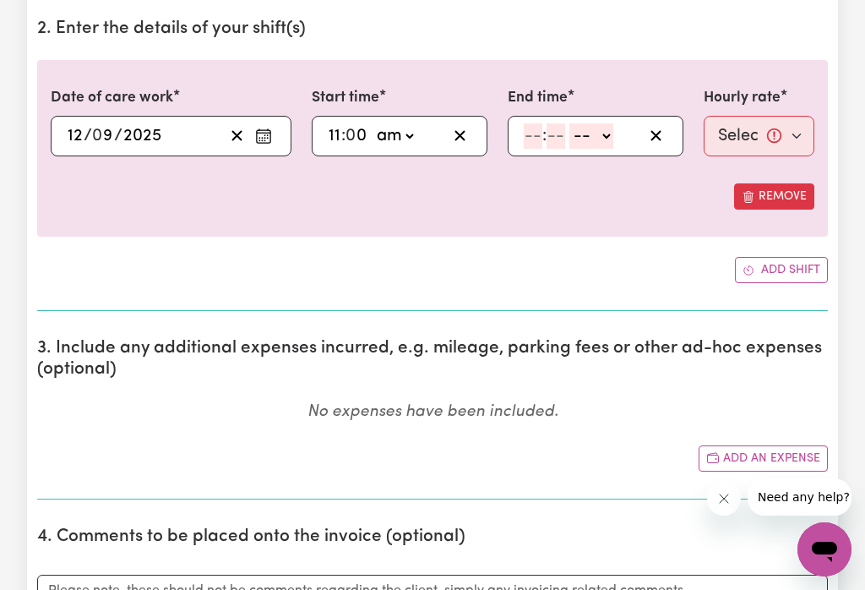
select select "pm"
click at [537, 133] on input "number" at bounding box center [533, 135] width 19 height 25
type input "1"
click at [558, 133] on input "number" at bounding box center [548, 136] width 19 height 25
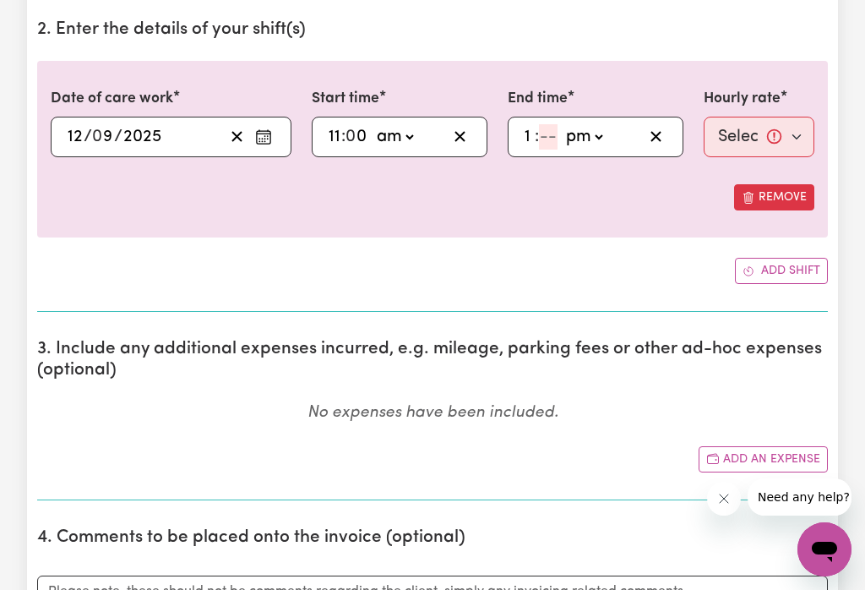
type input "13:00"
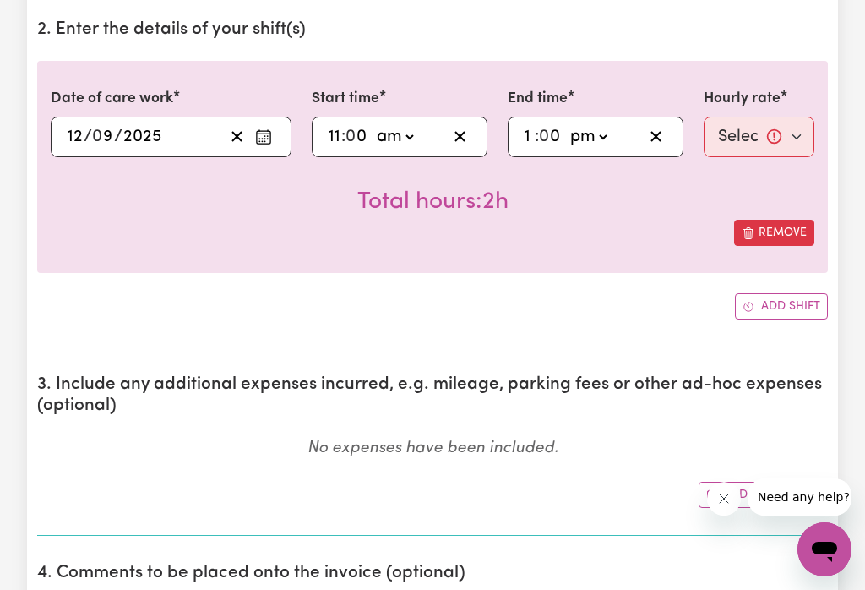
type input "0"
click at [772, 141] on select "Select rate... $52.87 (Weekday) $67.63 ([DATE]) $67.63 ([DATE]) $105.75 (Public…" at bounding box center [759, 137] width 111 height 41
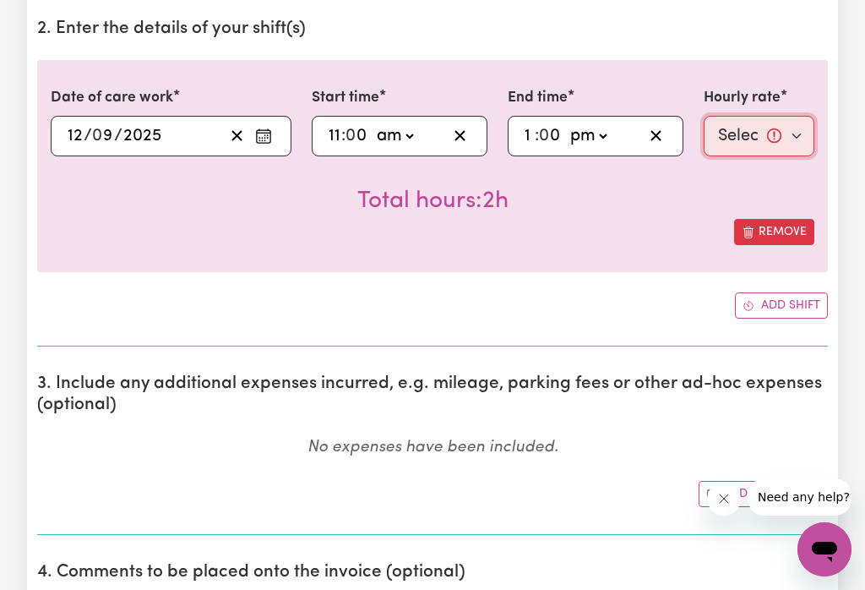
select select "52.87-Weekday"
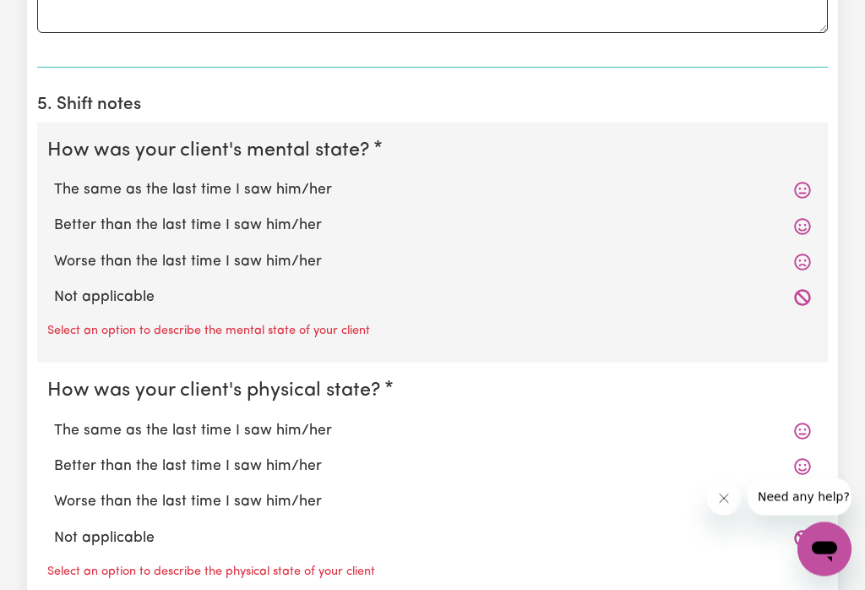
scroll to position [1204, 0]
click at [322, 269] on label "Worse than the last time I saw him/her" at bounding box center [432, 261] width 757 height 22
click at [54, 250] on input "Worse than the last time I saw him/her" at bounding box center [53, 249] width 1 height 1
radio input "true"
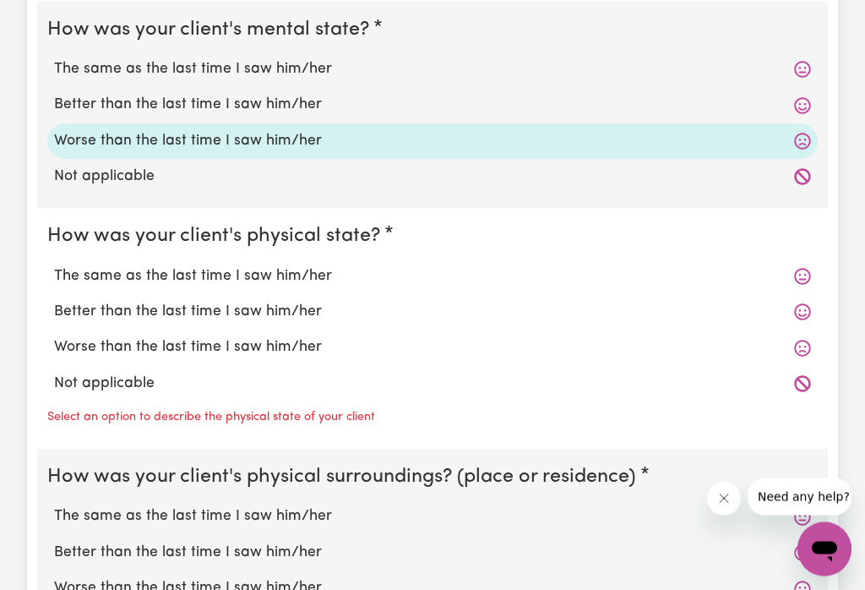
scroll to position [1322, 0]
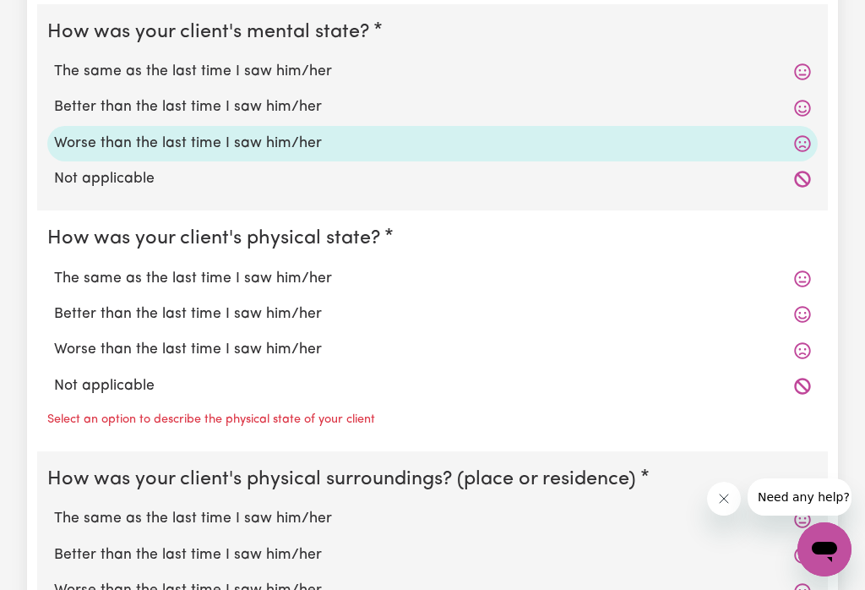
click at [316, 286] on label "The same as the last time I saw him/her" at bounding box center [432, 279] width 757 height 22
click at [54, 268] on input "The same as the last time I saw him/her" at bounding box center [53, 267] width 1 height 1
radio input "true"
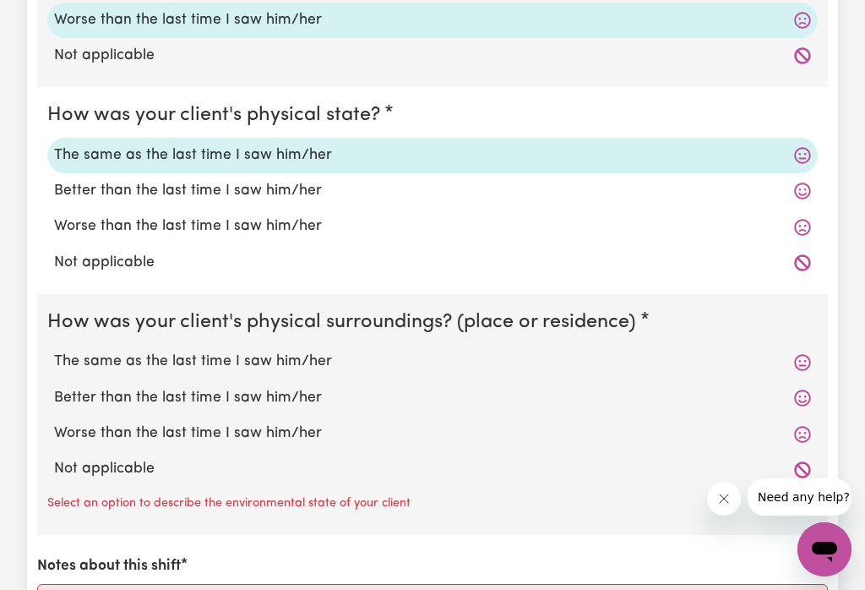
scroll to position [1446, 0]
click at [307, 361] on label "The same as the last time I saw him/her" at bounding box center [432, 361] width 757 height 22
click at [54, 350] on input "The same as the last time I saw him/her" at bounding box center [53, 349] width 1 height 1
radio input "true"
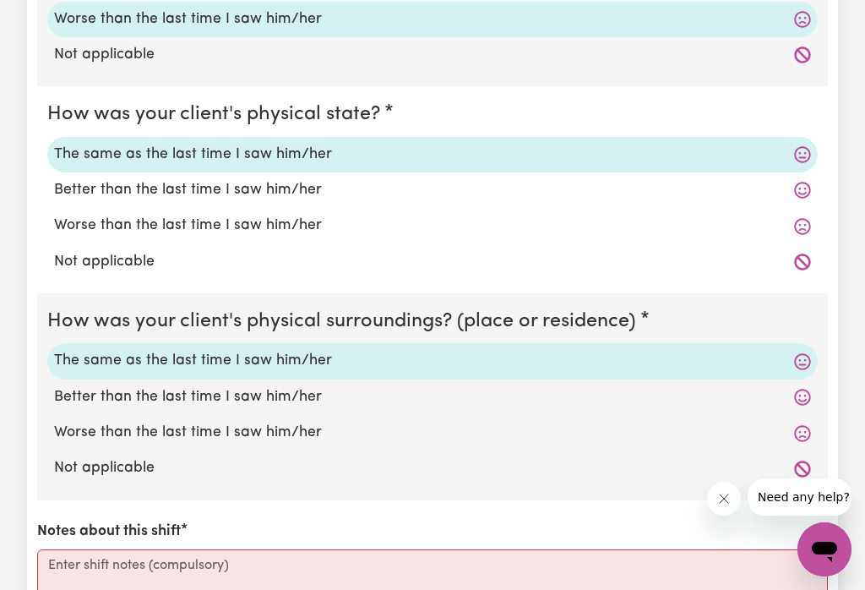
click at [308, 439] on label "Worse than the last time I saw him/her" at bounding box center [432, 433] width 757 height 22
click at [54, 422] on input "Worse than the last time I saw him/her" at bounding box center [53, 421] width 1 height 1
radio input "true"
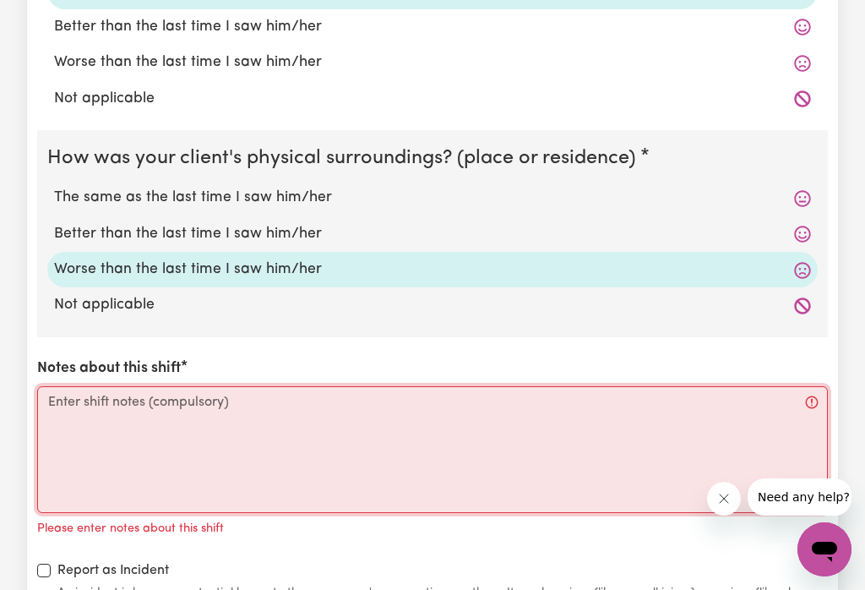
click at [133, 401] on textarea "Notes about this shift" at bounding box center [432, 449] width 791 height 127
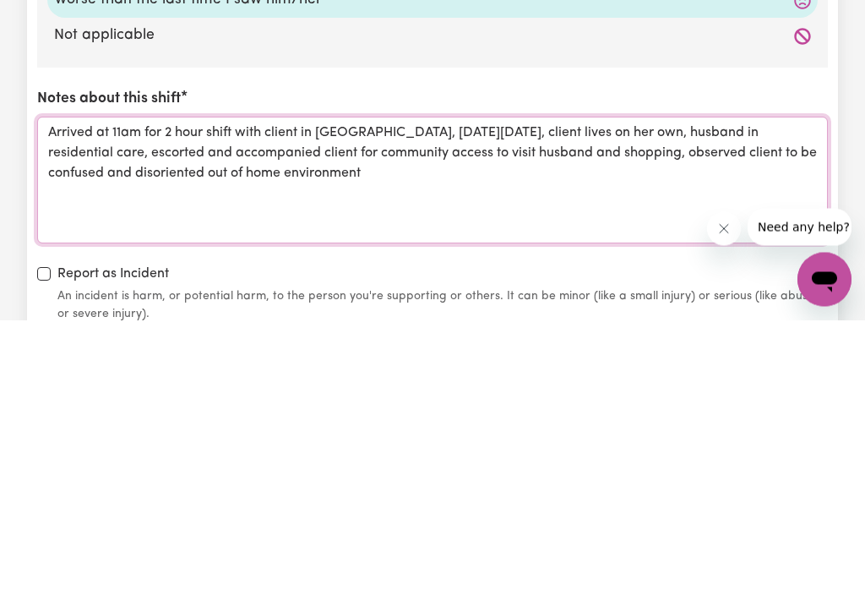
click at [482, 387] on textarea "Arrived at 11am for 2 hour shift with client in [GEOGRAPHIC_DATA], [DATE][DATE]…" at bounding box center [432, 450] width 791 height 127
click at [226, 387] on textarea "Arrived at 11am for 2 hour shift with client in [GEOGRAPHIC_DATA], [DATE][DATE]…" at bounding box center [432, 450] width 791 height 127
click at [256, 387] on textarea "Arrived at 11am for 2 hour shift with client in [GEOGRAPHIC_DATA], [DATE][DATE]…" at bounding box center [432, 450] width 791 height 127
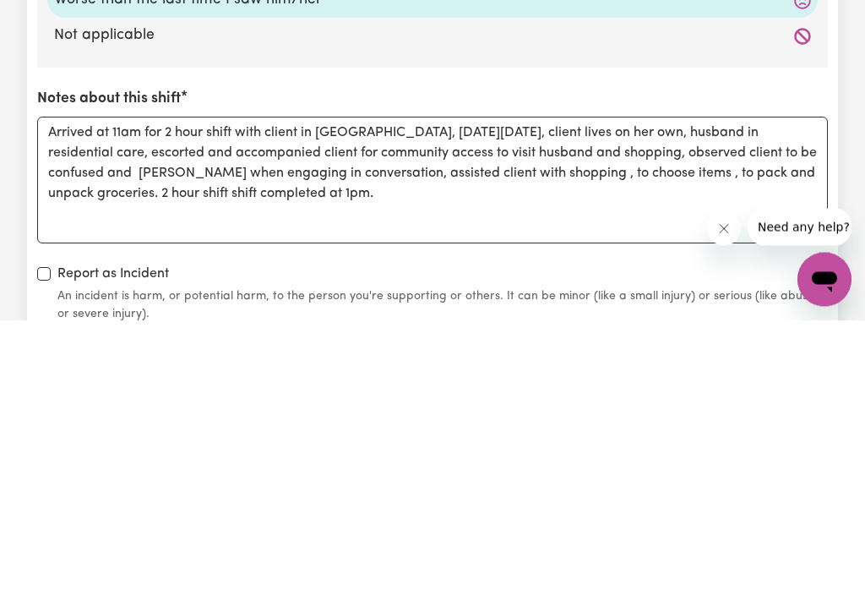
scroll to position [1879, 0]
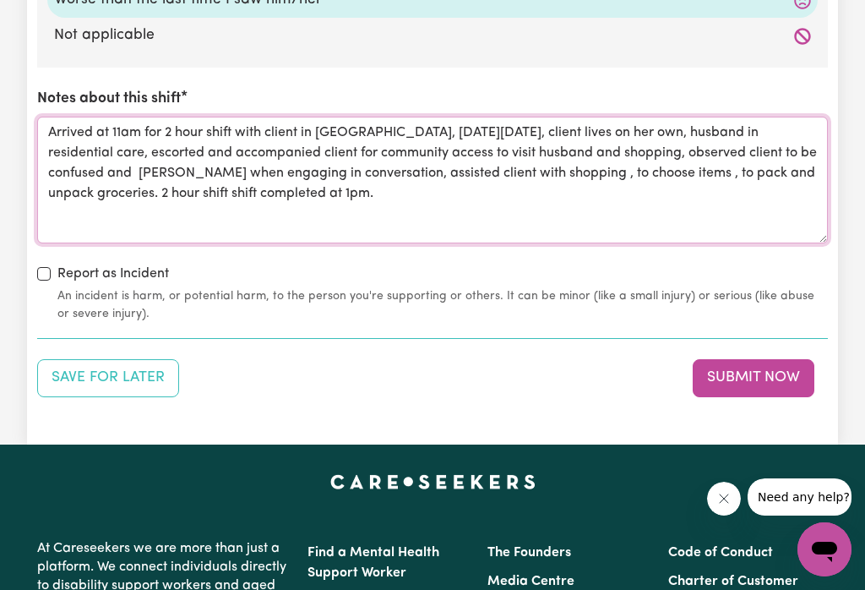
type textarea "Arrived at 11am for 2 hour shift with client in [GEOGRAPHIC_DATA], [DATE][DATE]…"
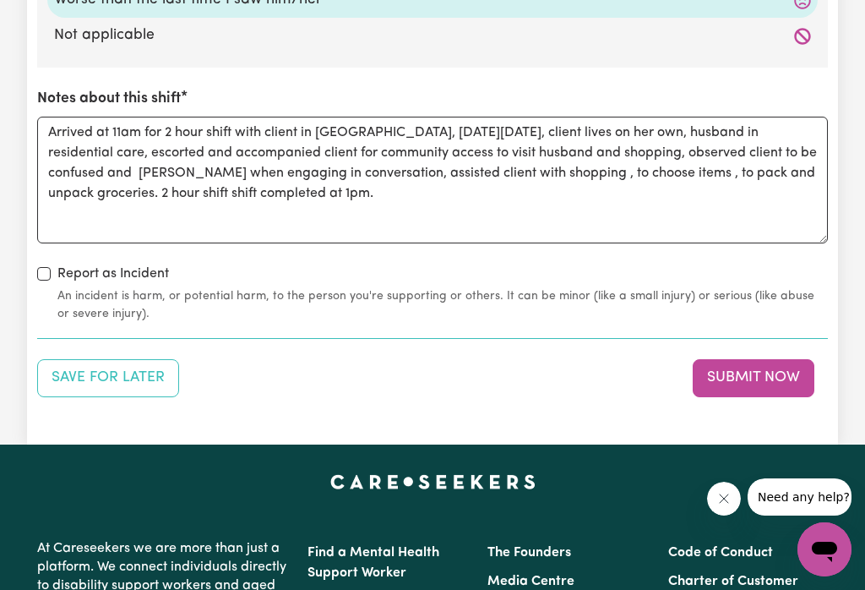
click at [749, 380] on button "Submit Now" at bounding box center [754, 377] width 122 height 37
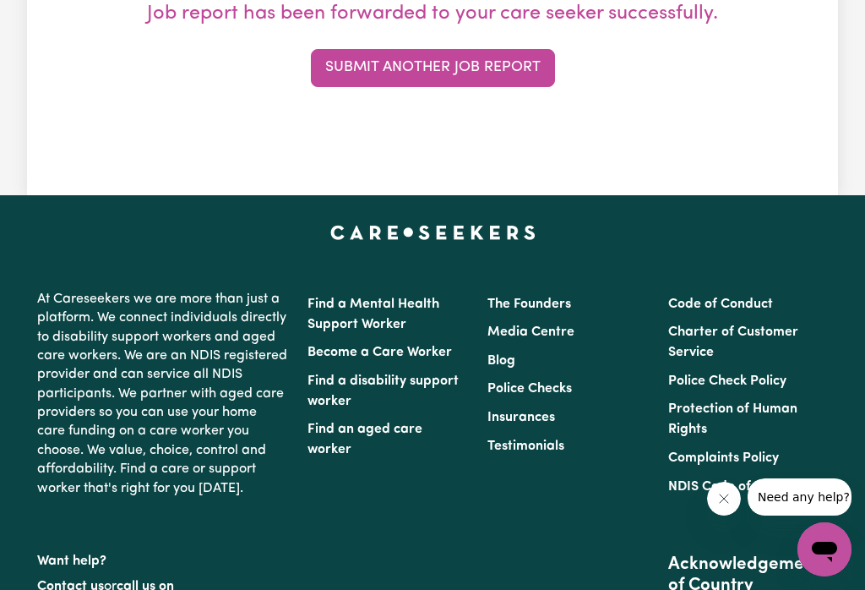
scroll to position [0, 0]
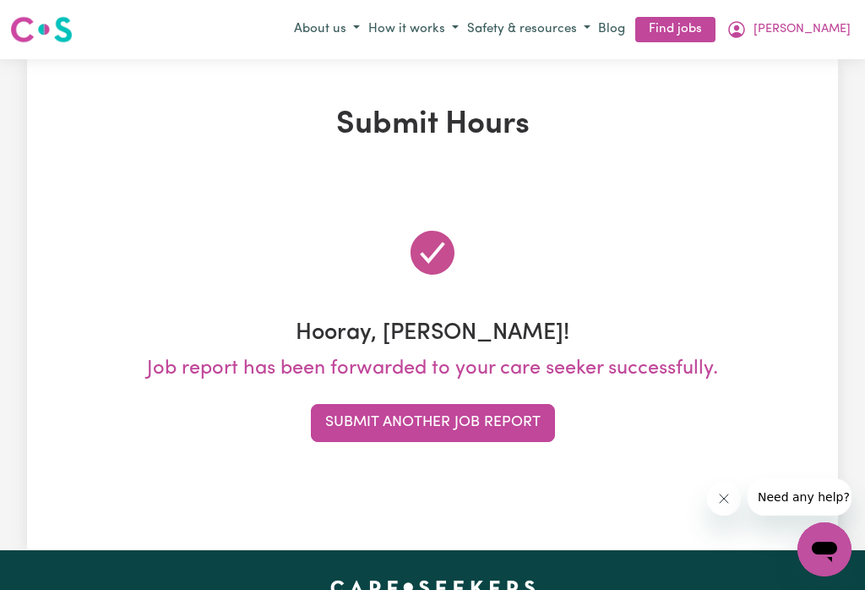
click at [747, 31] on icon "My Account" at bounding box center [737, 29] width 20 height 20
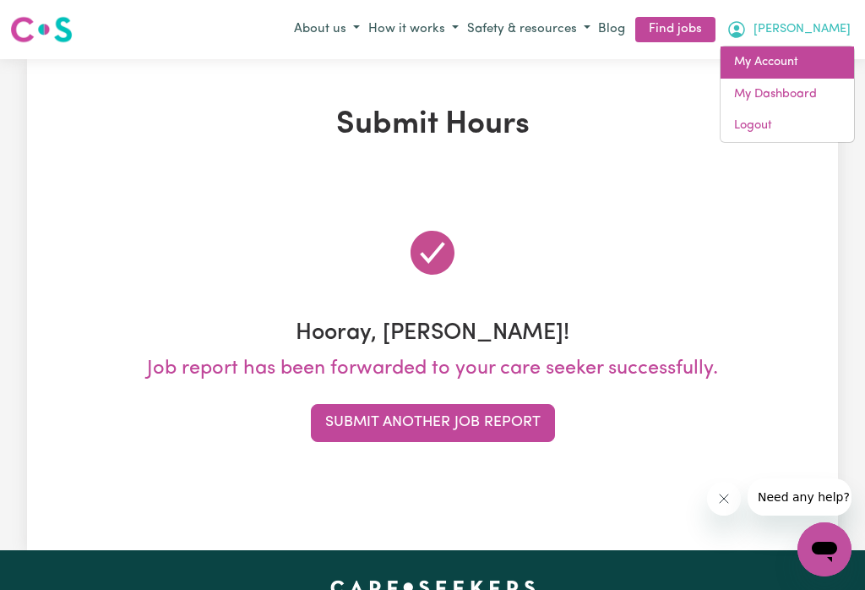
click at [783, 63] on link "My Account" at bounding box center [788, 62] width 134 height 32
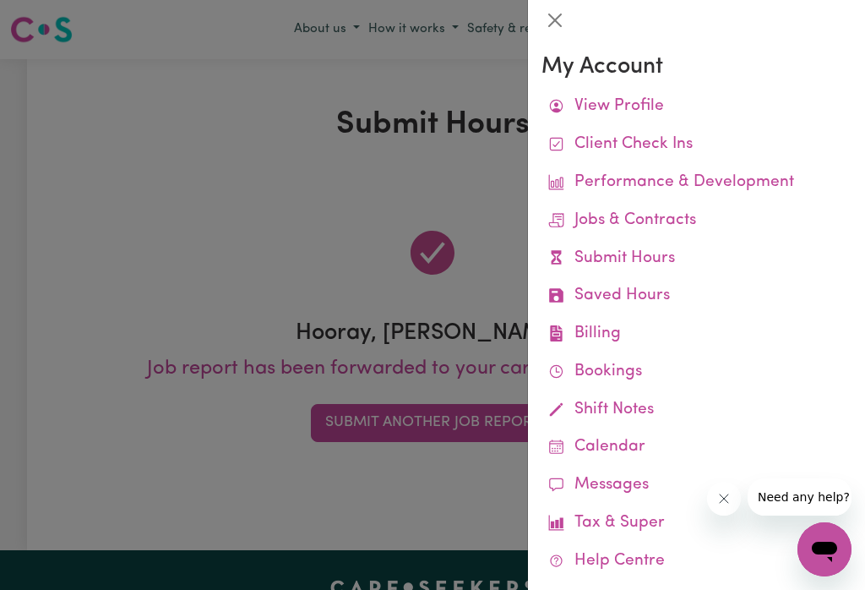
click at [0, 0] on link "Remittances" at bounding box center [0, 0] width 0 height 0
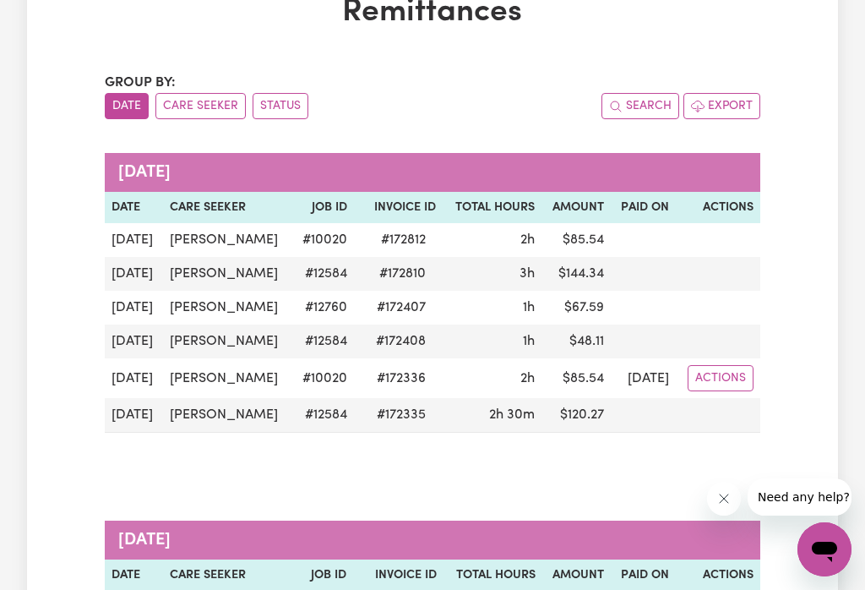
scroll to position [111, 0]
